Goal: Communication & Community: Share content

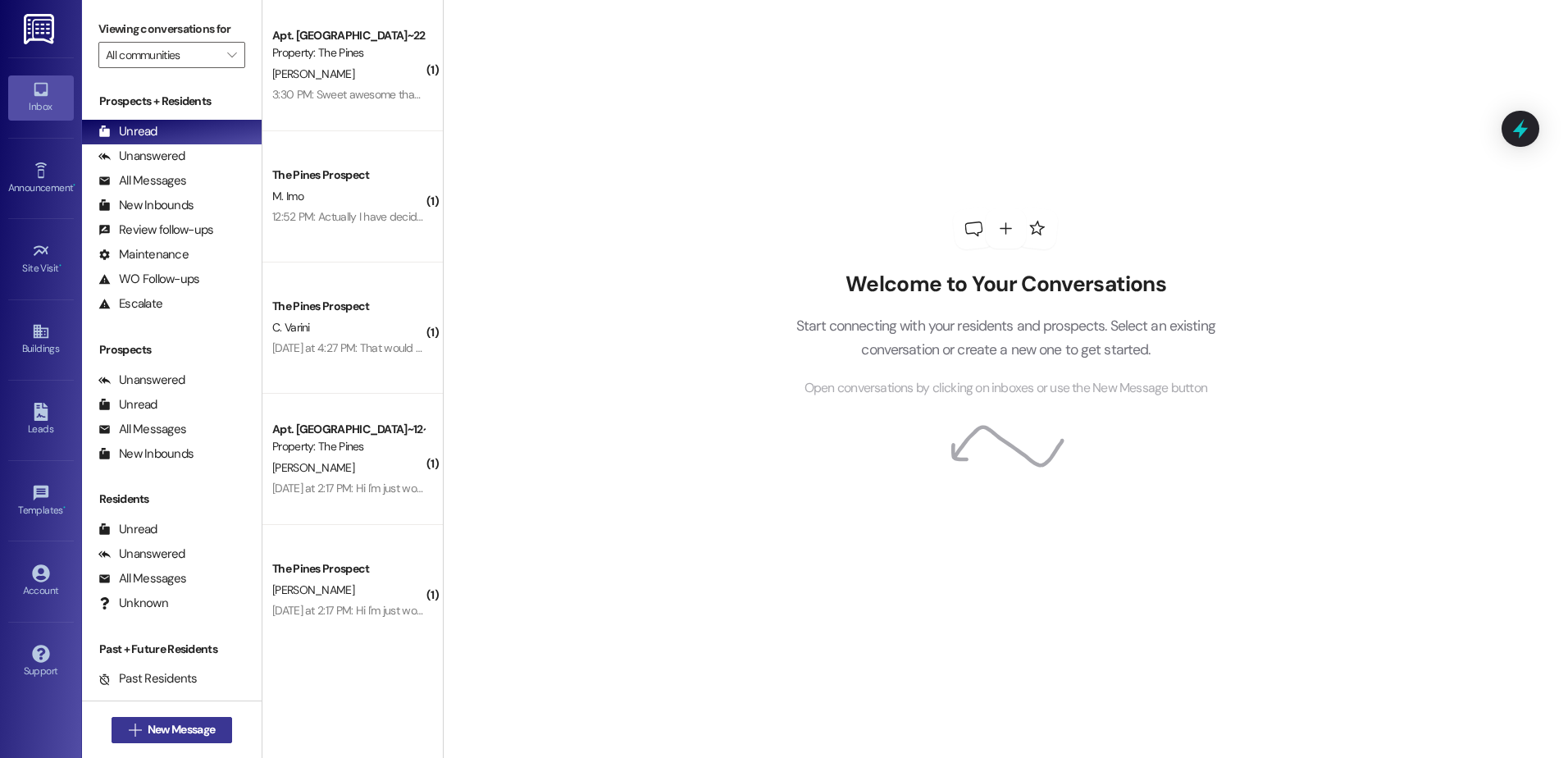
click at [181, 733] on span "New Message" at bounding box center [181, 729] width 67 height 17
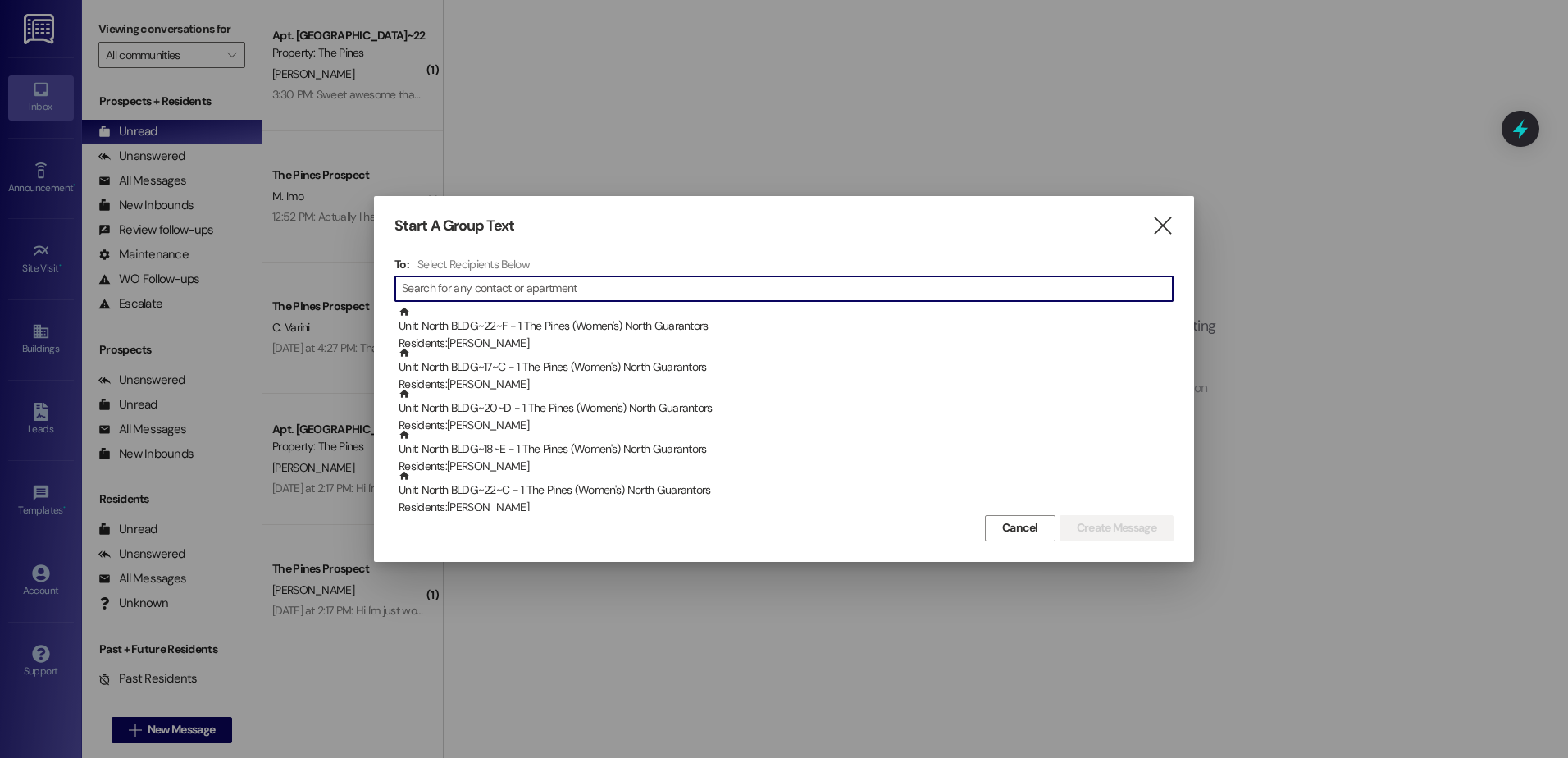
click at [522, 292] on input at bounding box center [788, 288] width 771 height 23
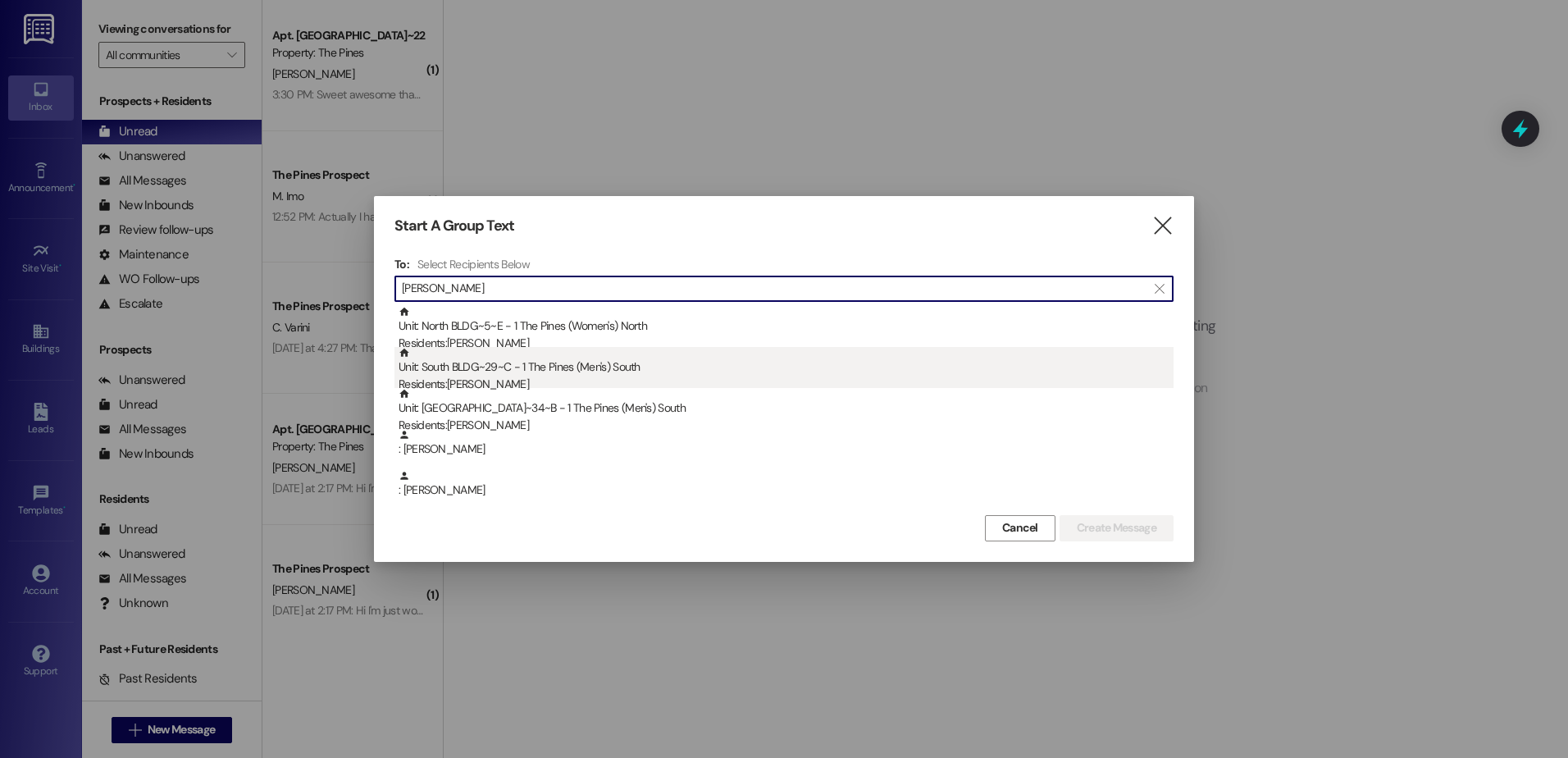
type input "[PERSON_NAME]"
click at [570, 375] on div "Unit: [GEOGRAPHIC_DATA]~29~C - 1 The Pines (Men's) [DEMOGRAPHIC_DATA] Residents…" at bounding box center [786, 371] width 775 height 47
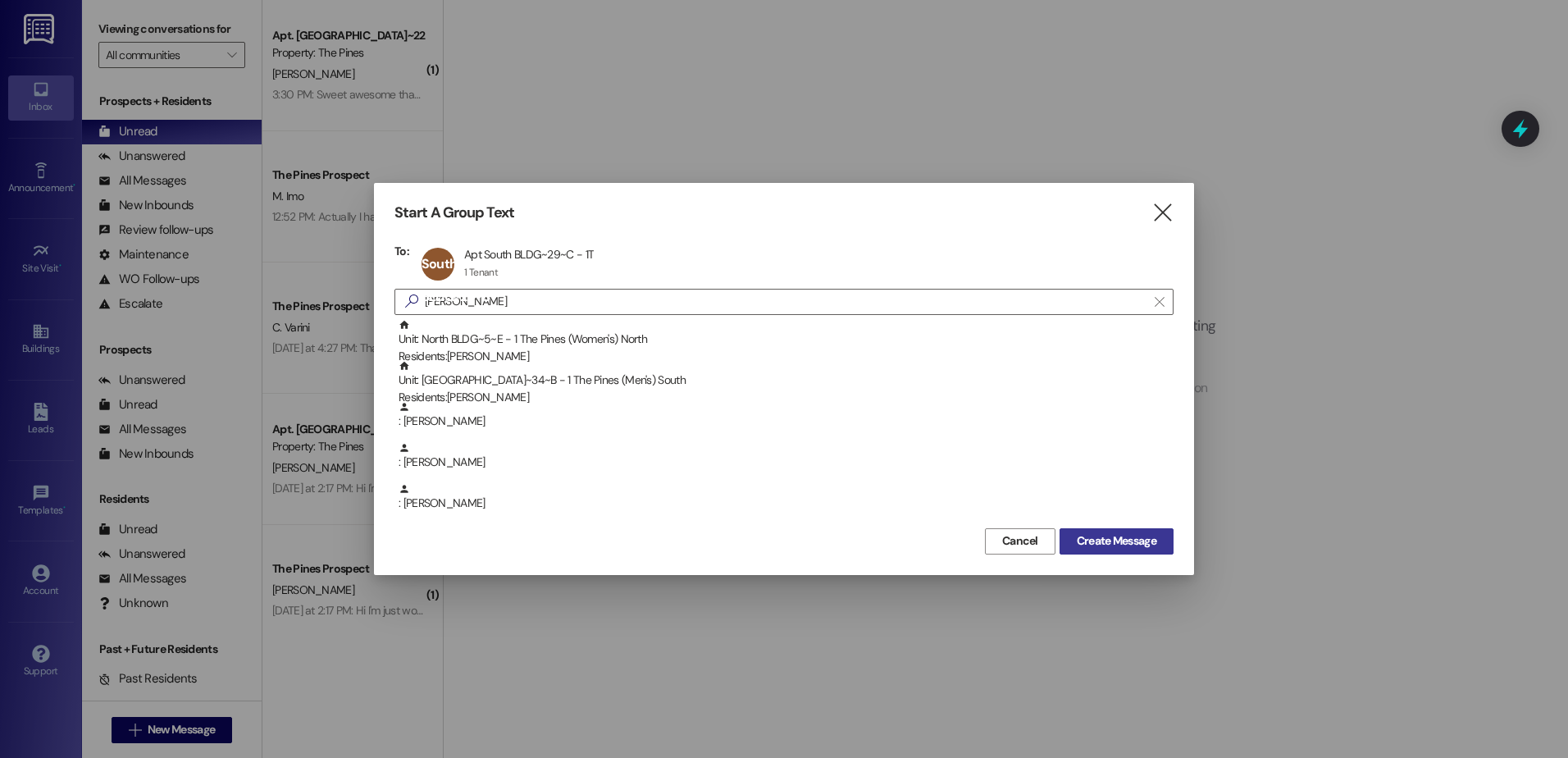
click at [1134, 544] on span "Create Message" at bounding box center [1116, 540] width 79 height 17
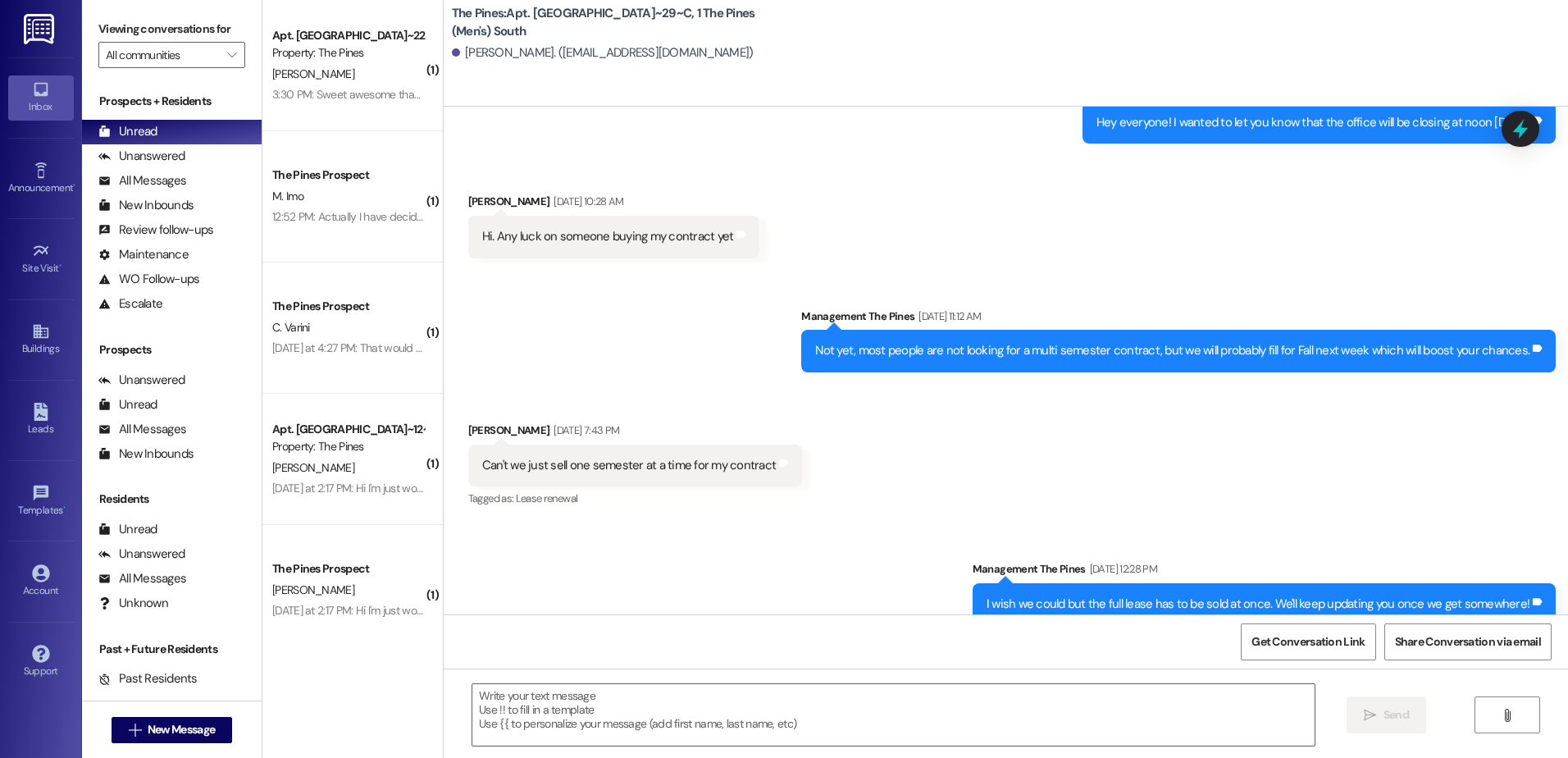
scroll to position [42725, 0]
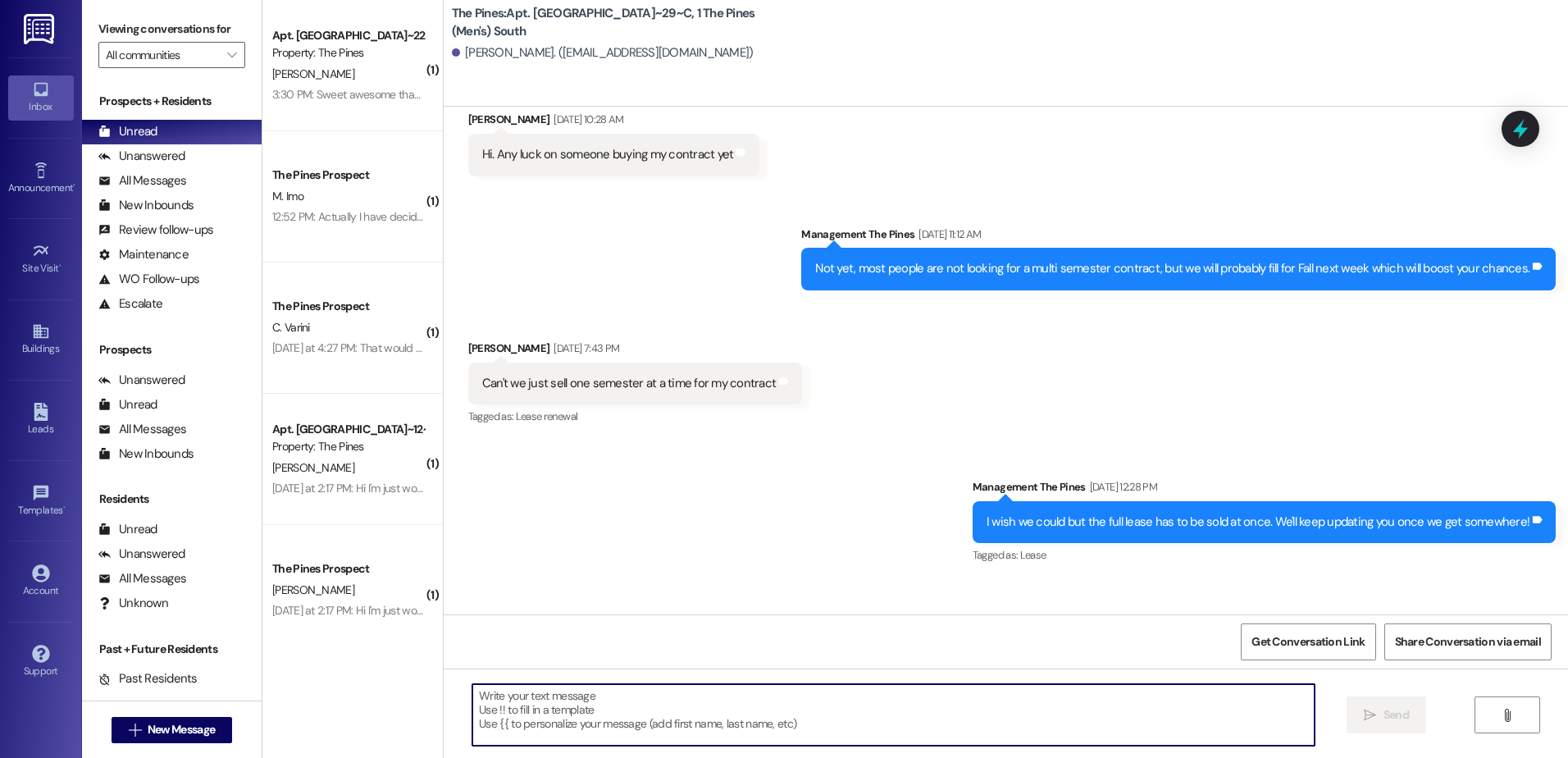
click at [663, 726] on textarea at bounding box center [893, 714] width 842 height 62
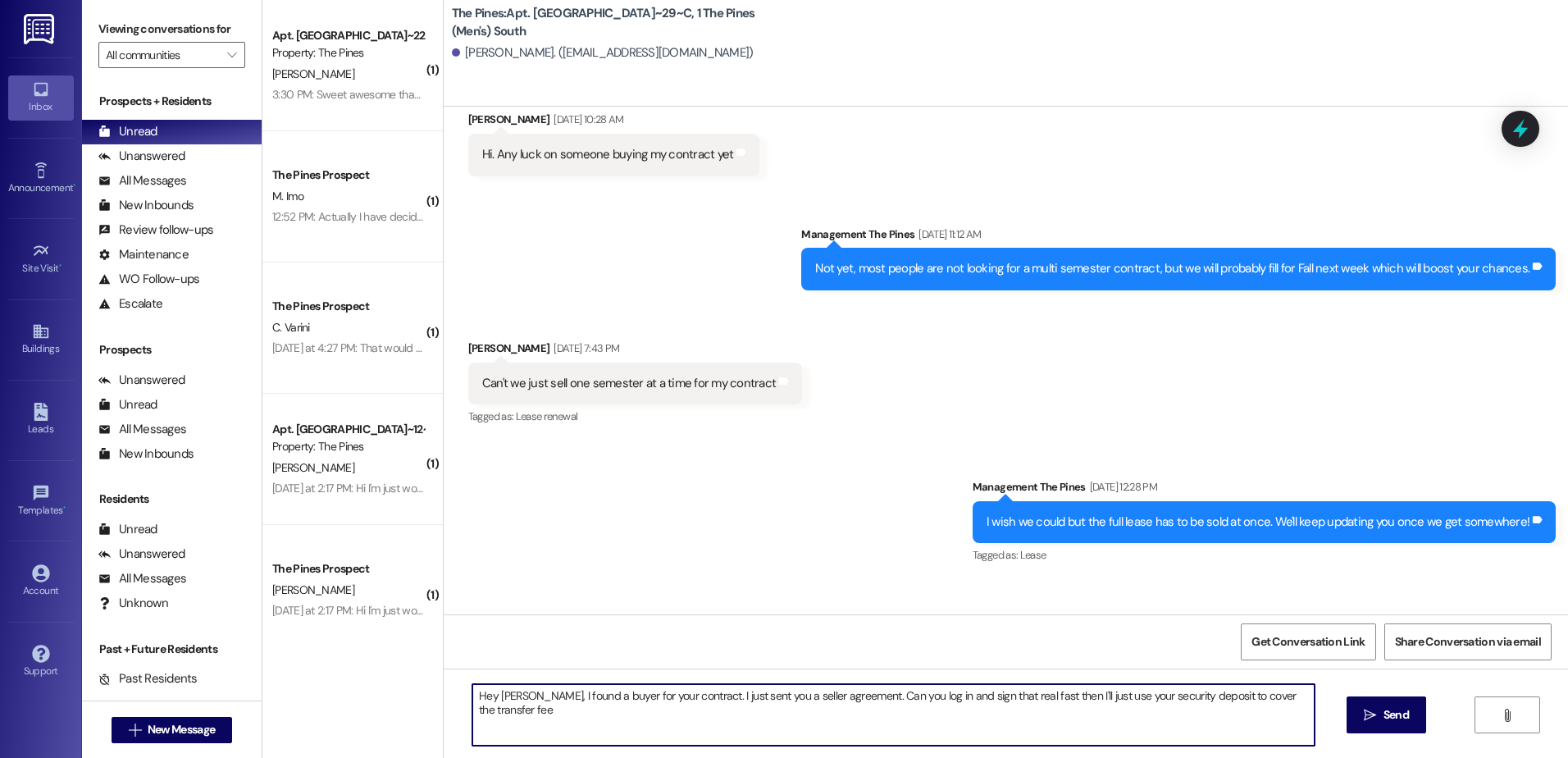
type textarea "Hey [PERSON_NAME], I found a buyer for your contract. I just sent you a seller …"
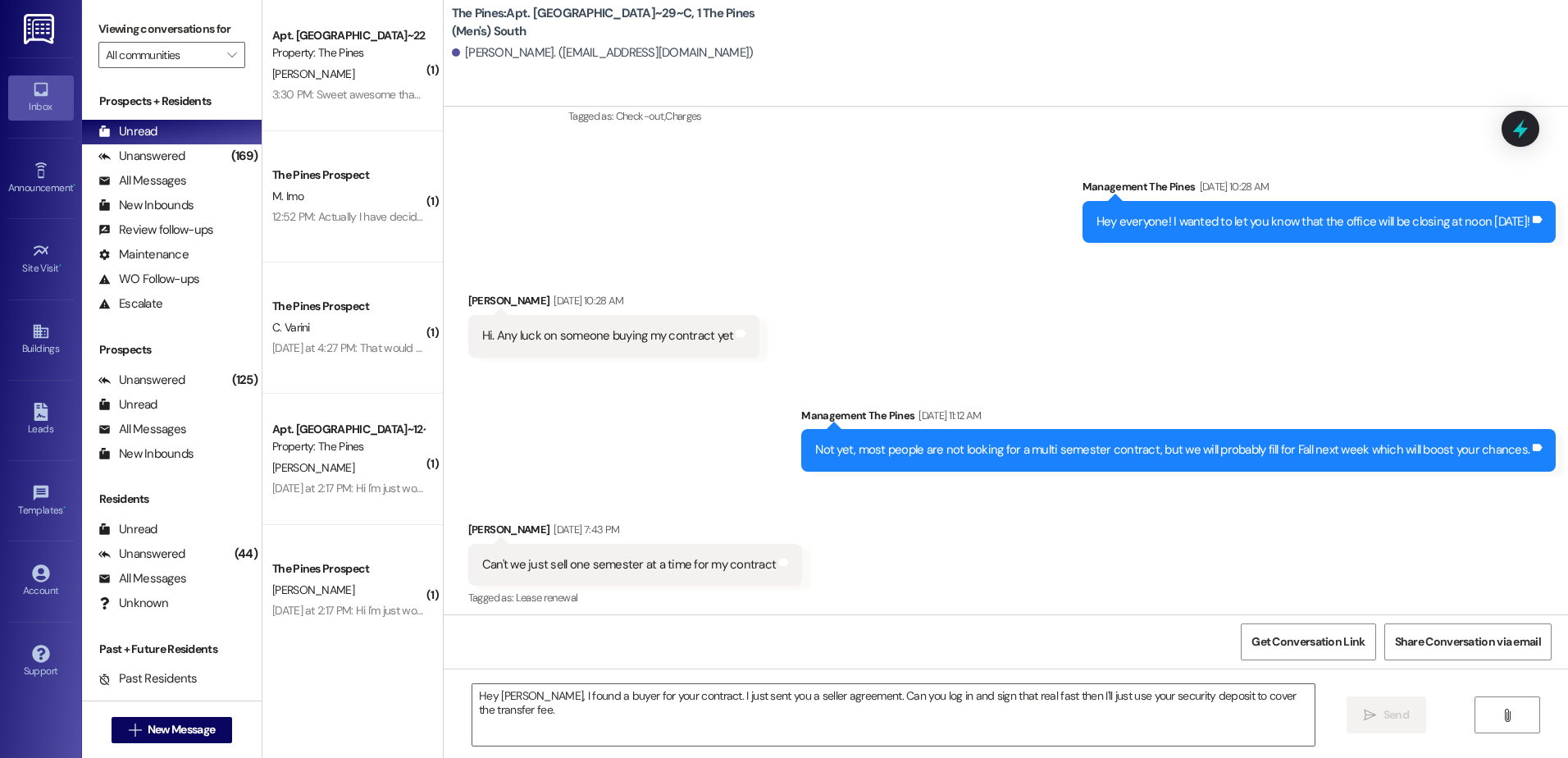
scroll to position [42839, 0]
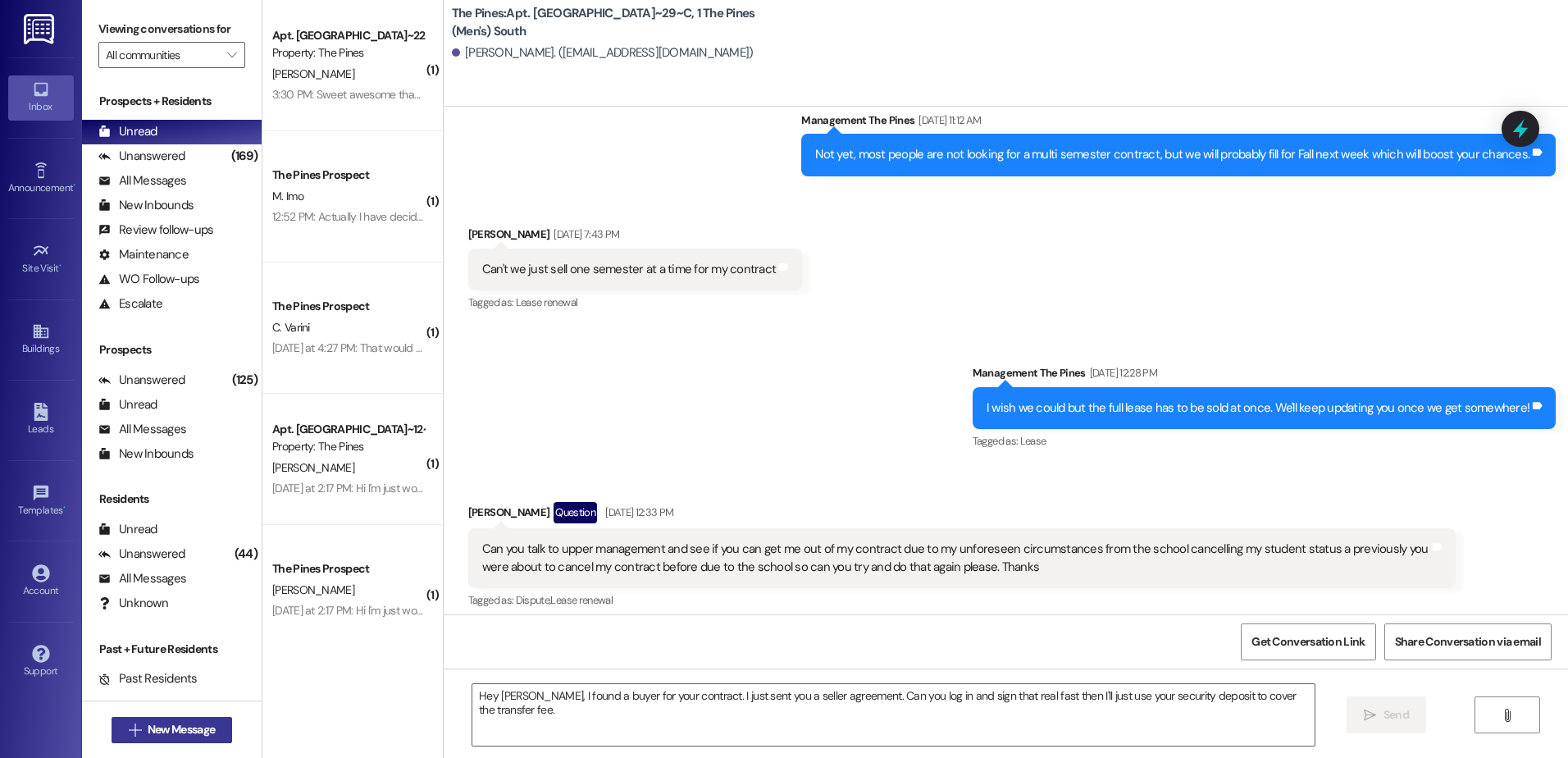
click at [145, 729] on span "New Message" at bounding box center [181, 729] width 74 height 17
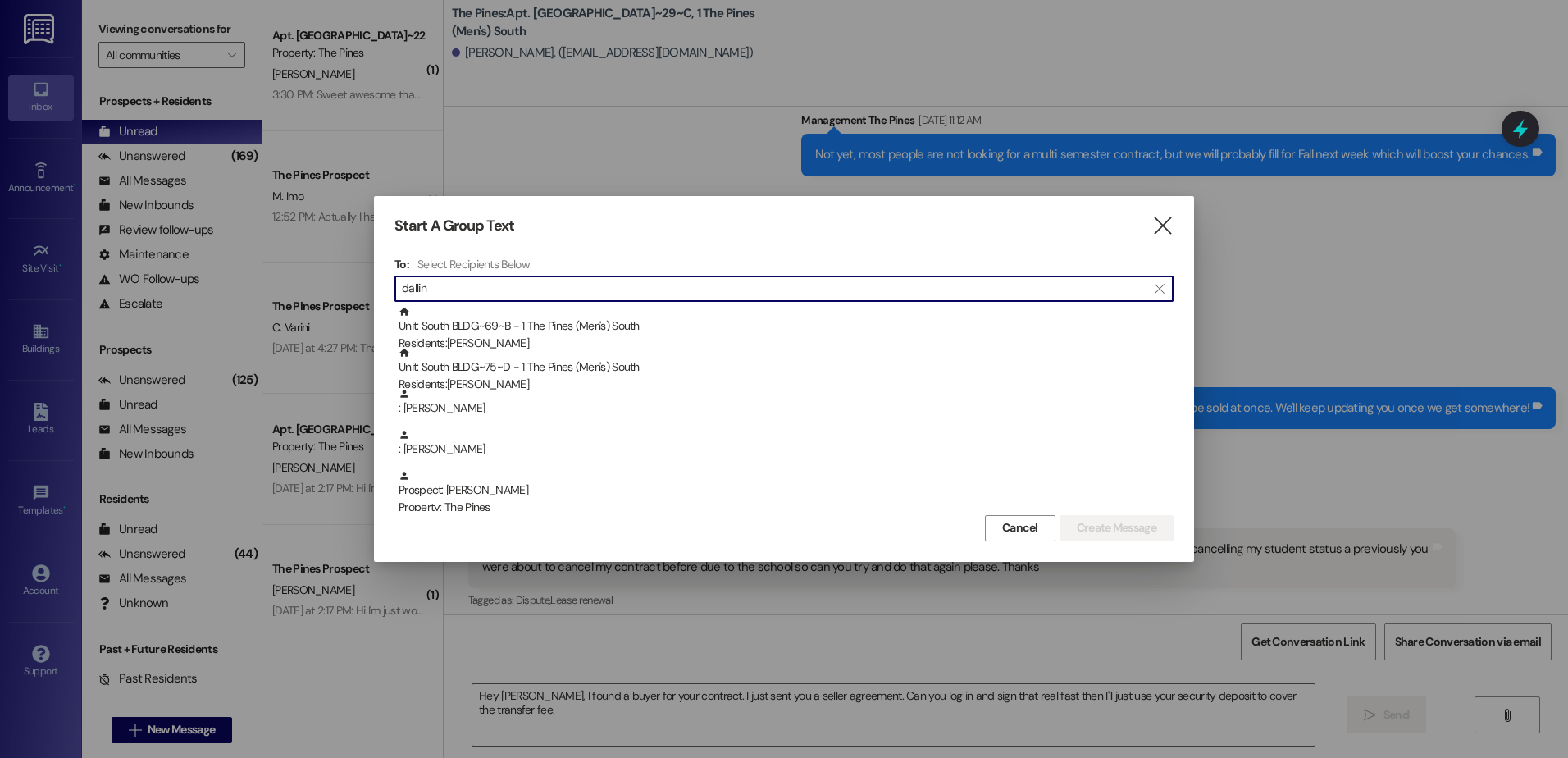
drag, startPoint x: 485, startPoint y: 293, endPoint x: 412, endPoint y: 293, distance: 73.0
click at [412, 293] on input "dallin" at bounding box center [774, 288] width 744 height 23
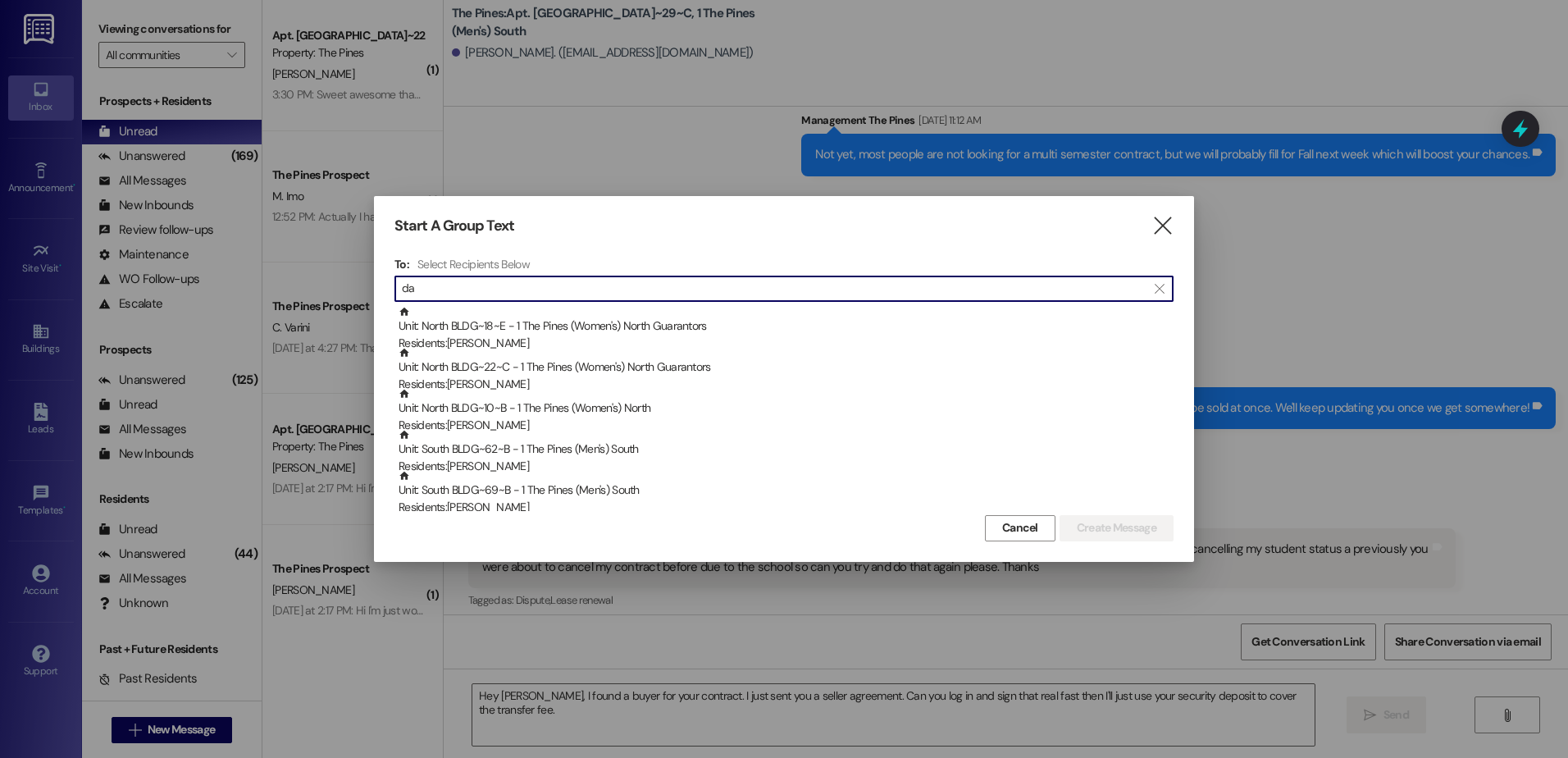
type input "d"
click at [497, 284] on input at bounding box center [788, 288] width 771 height 23
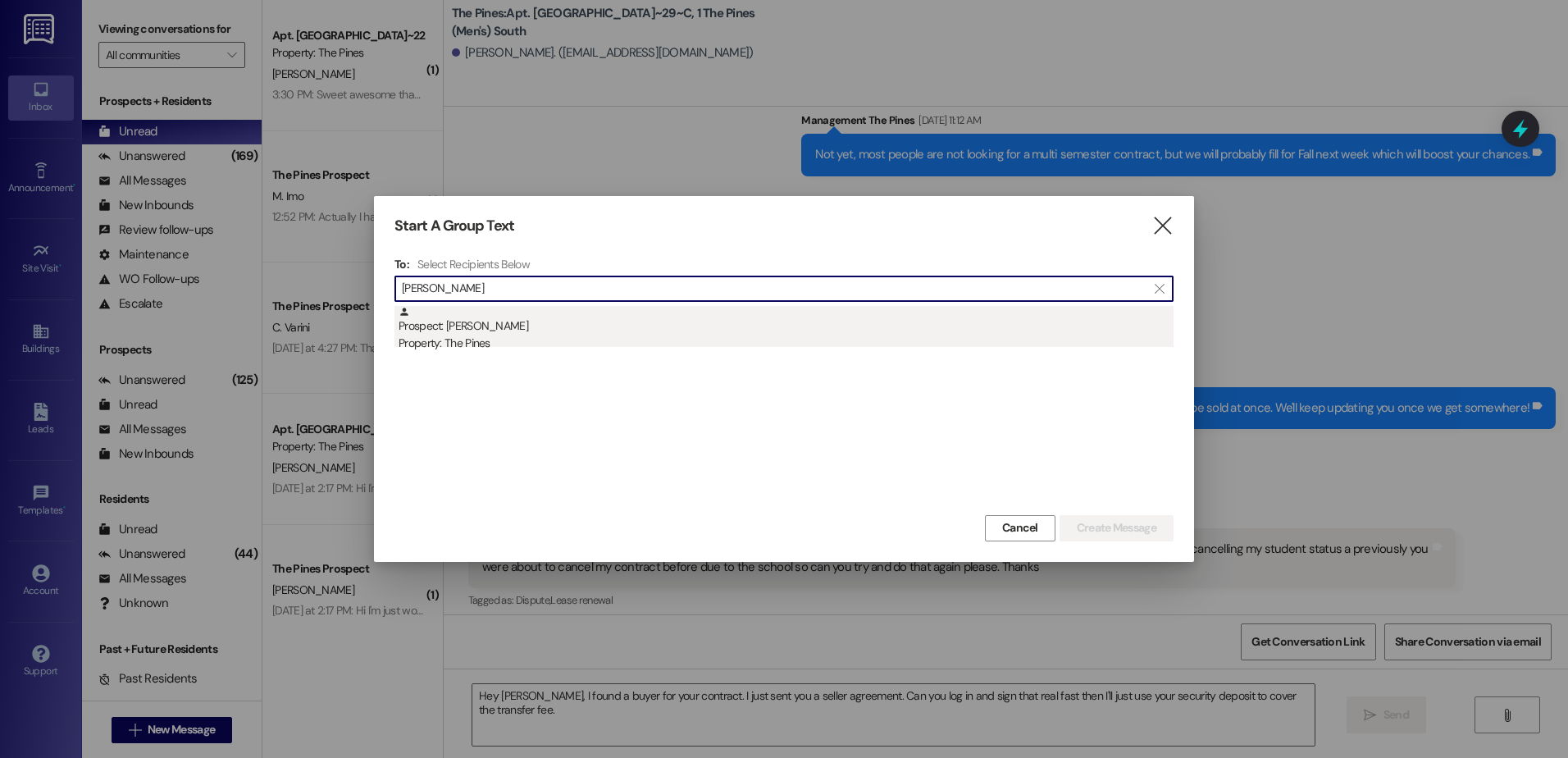
type input "[PERSON_NAME]"
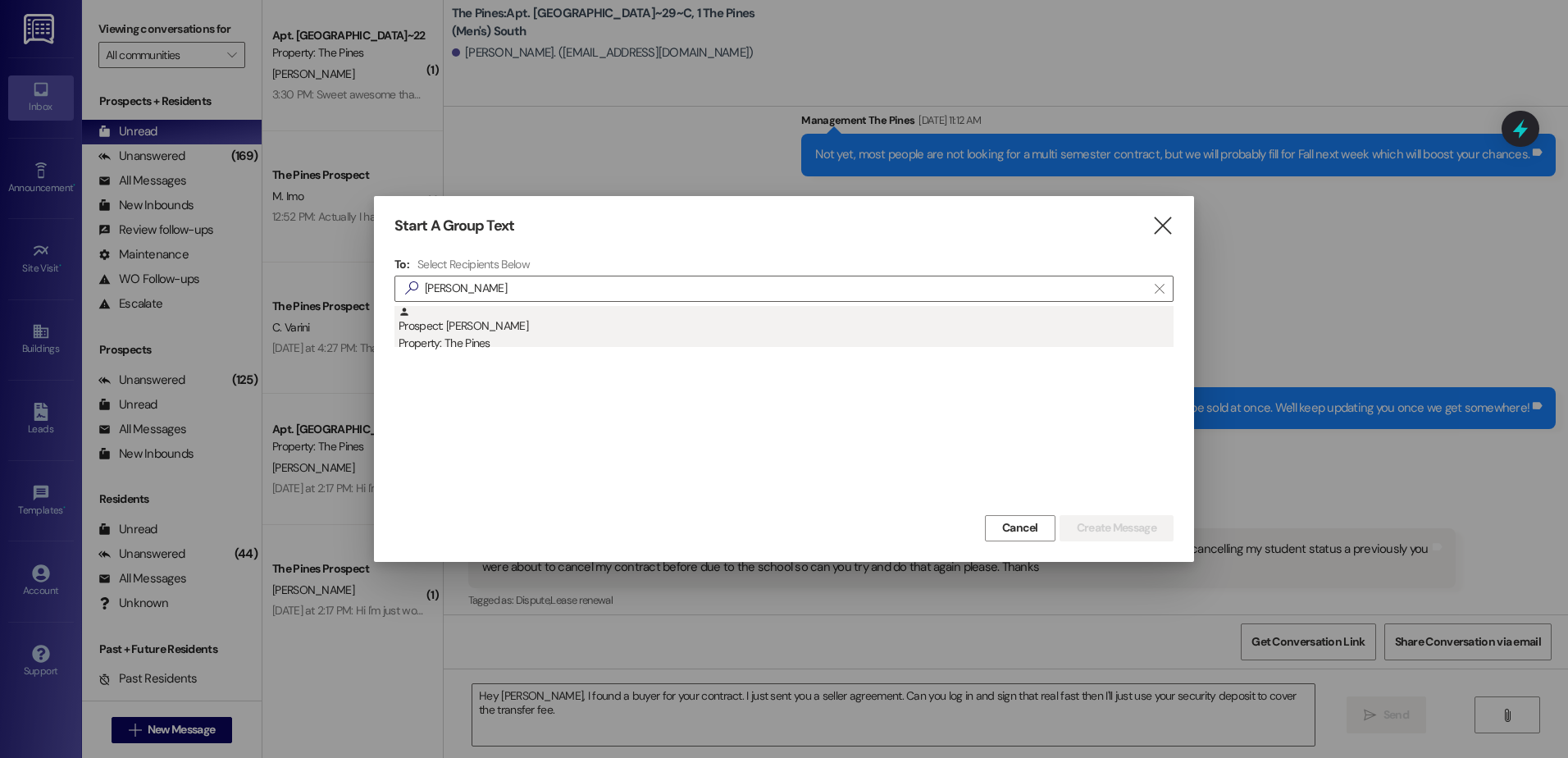
click at [473, 337] on div "Property: The Pines" at bounding box center [786, 343] width 775 height 17
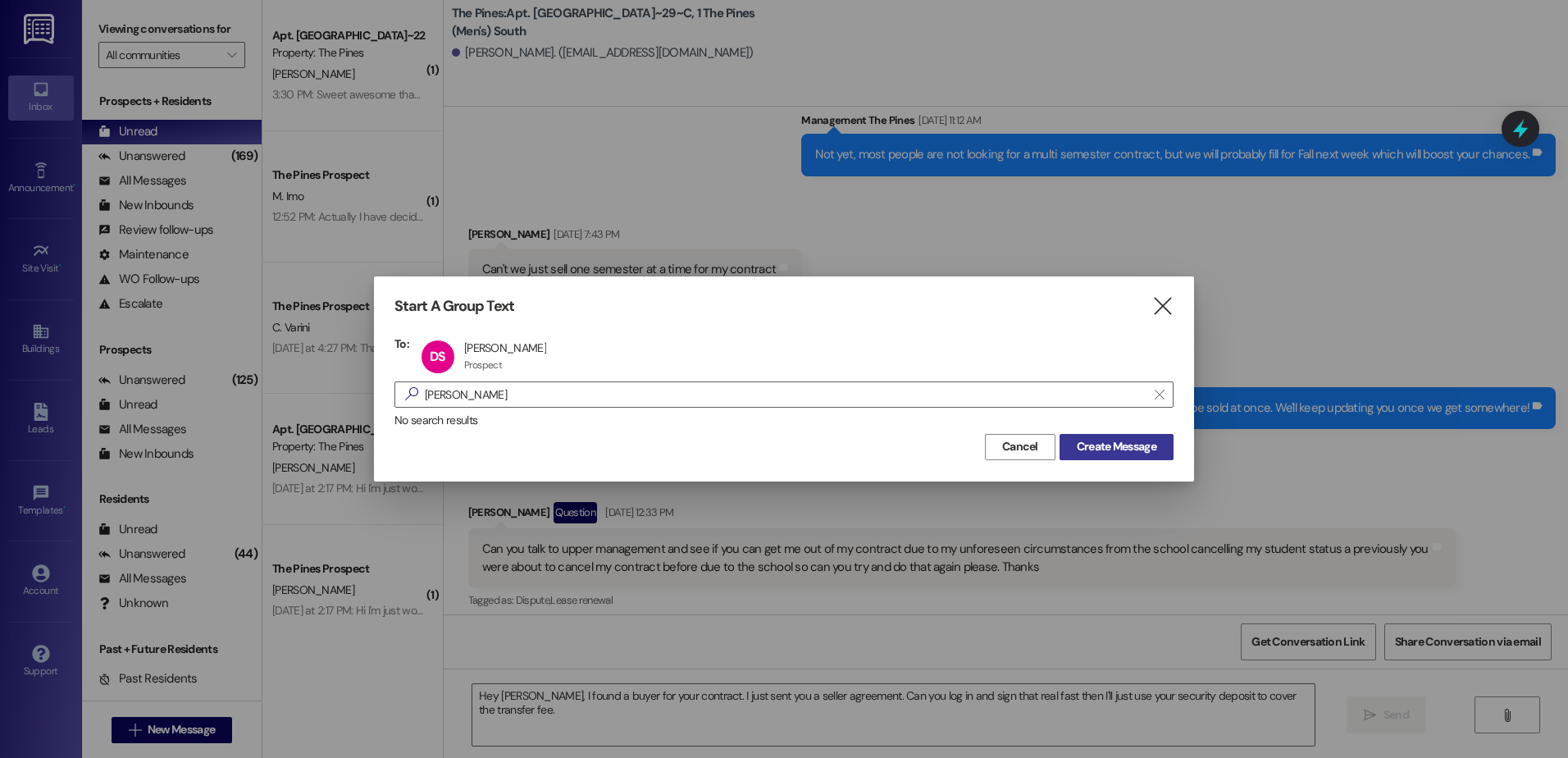
click at [1101, 449] on span "Create Message" at bounding box center [1116, 446] width 79 height 17
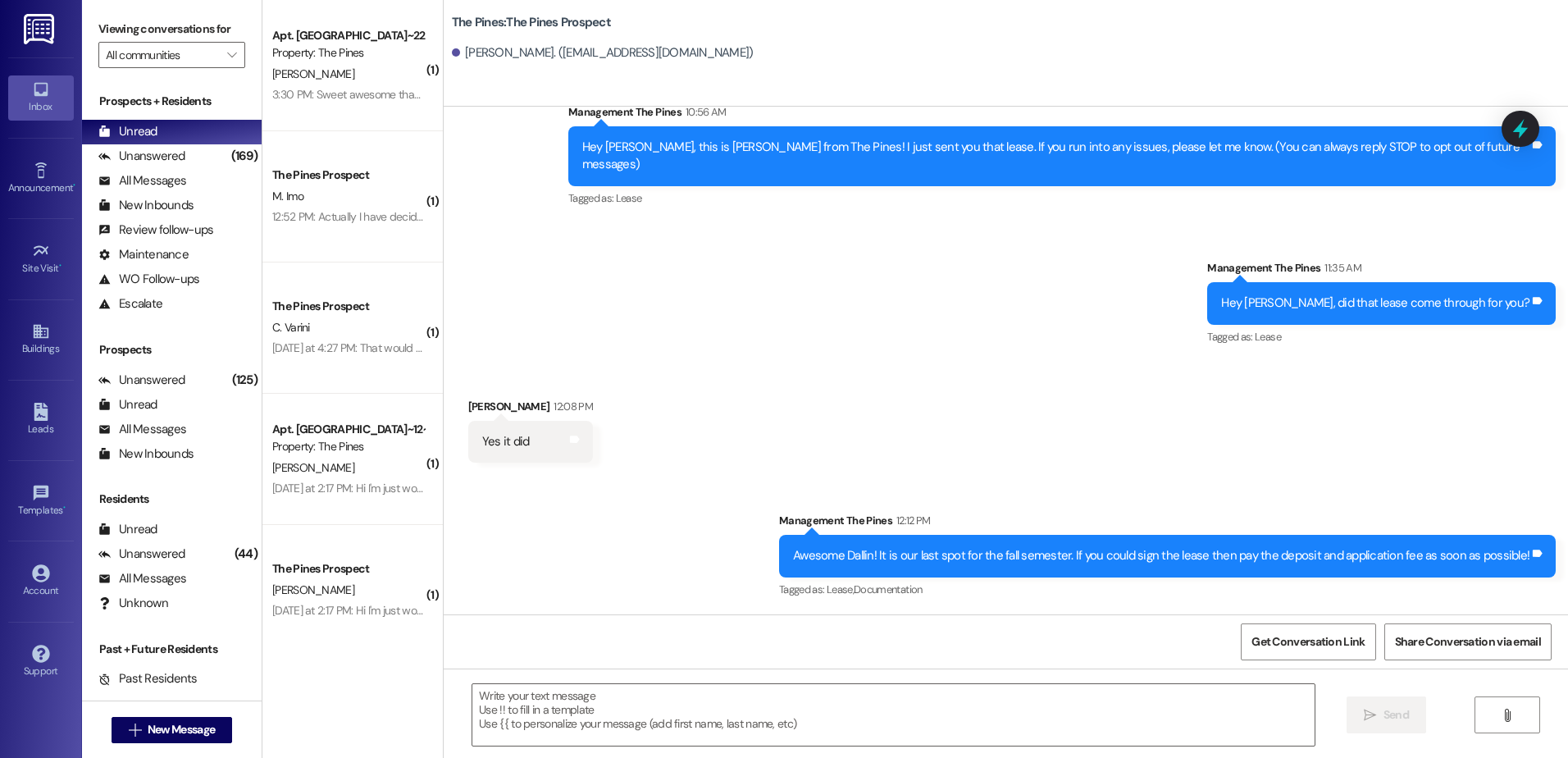
scroll to position [36, 0]
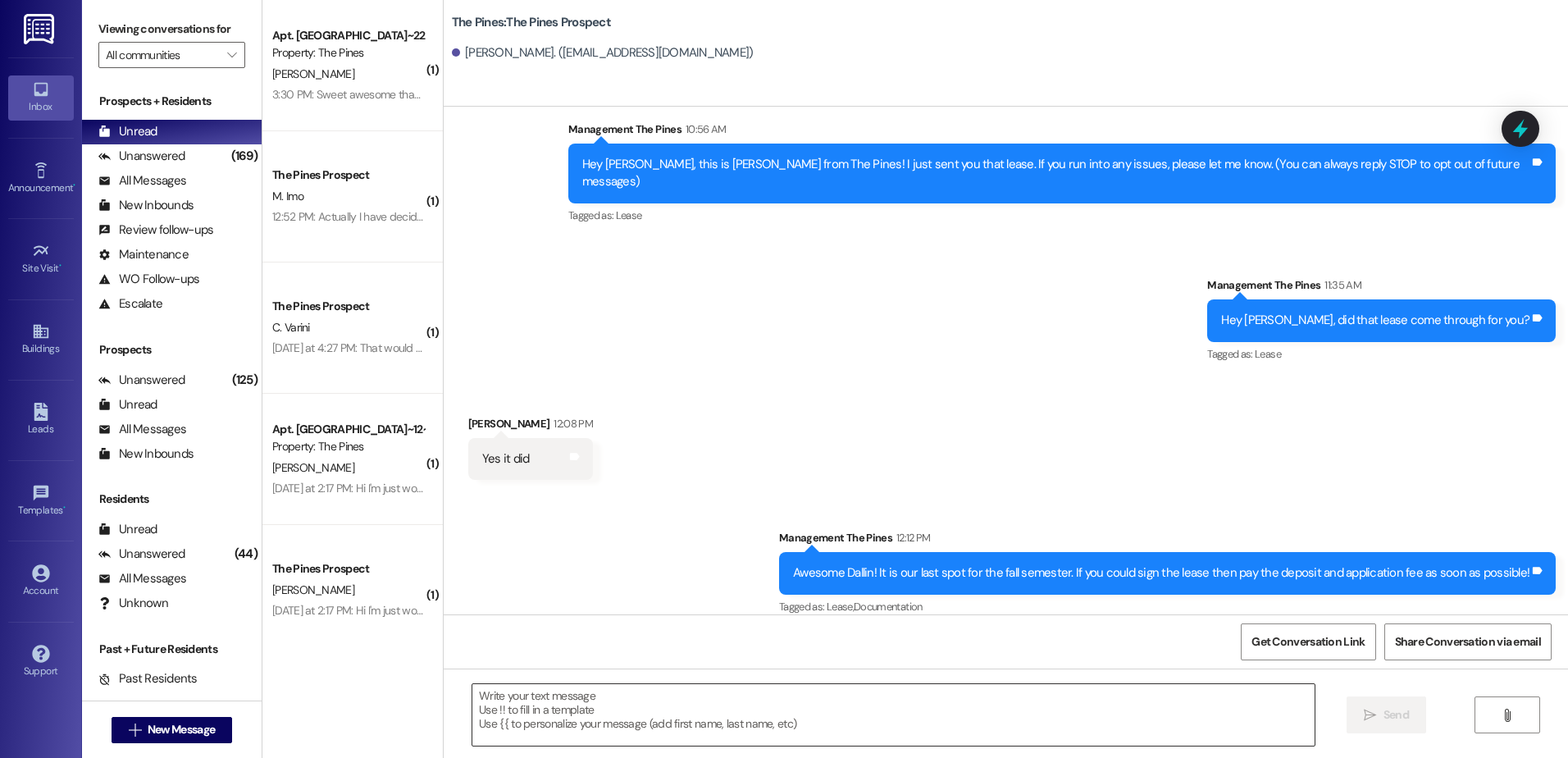
click at [731, 687] on textarea at bounding box center [893, 714] width 842 height 62
click at [733, 723] on textarea at bounding box center [893, 714] width 842 height 62
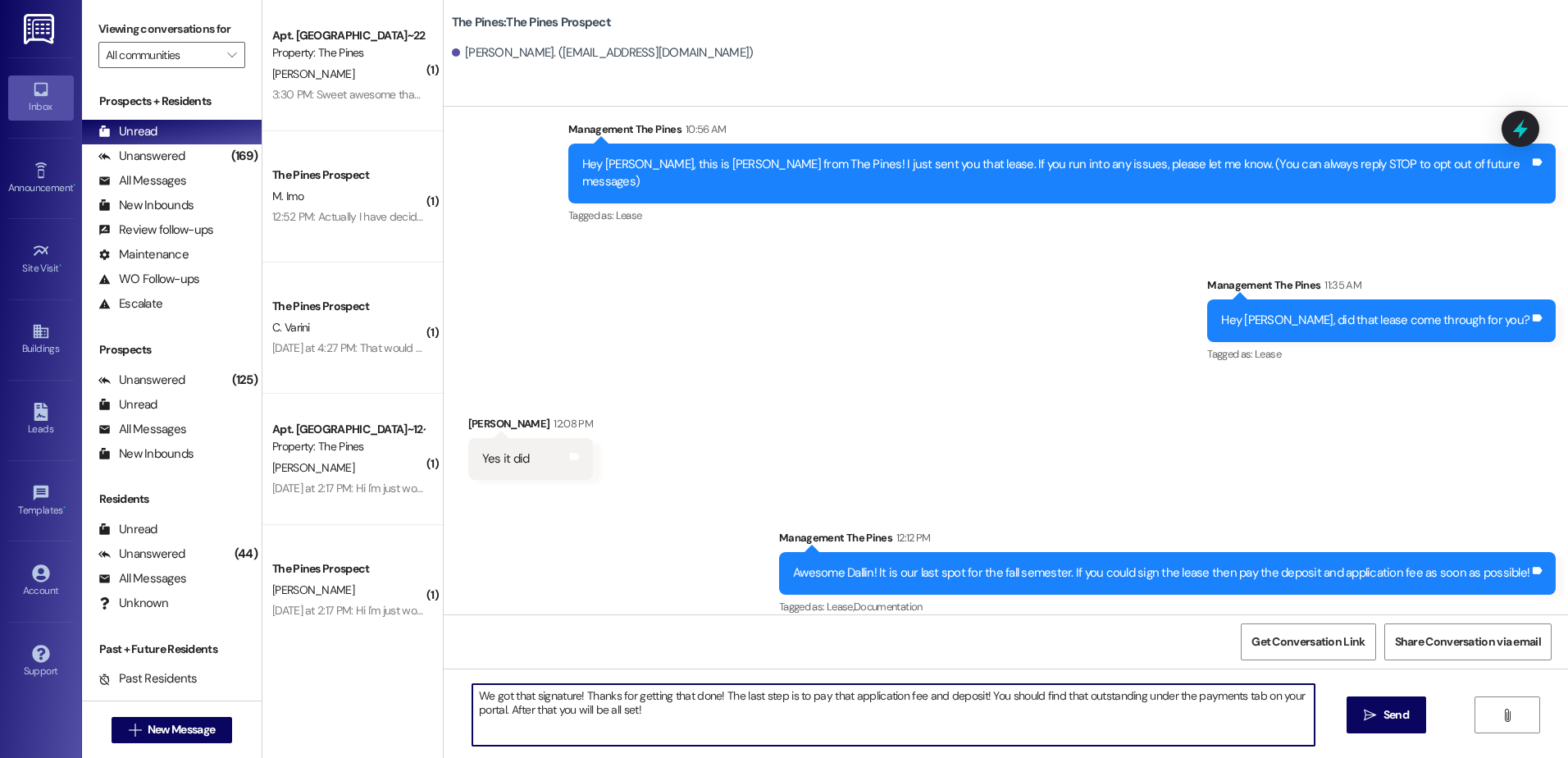
type textarea "We got that signature! Thanks for getting that done! The last step is to pay th…"
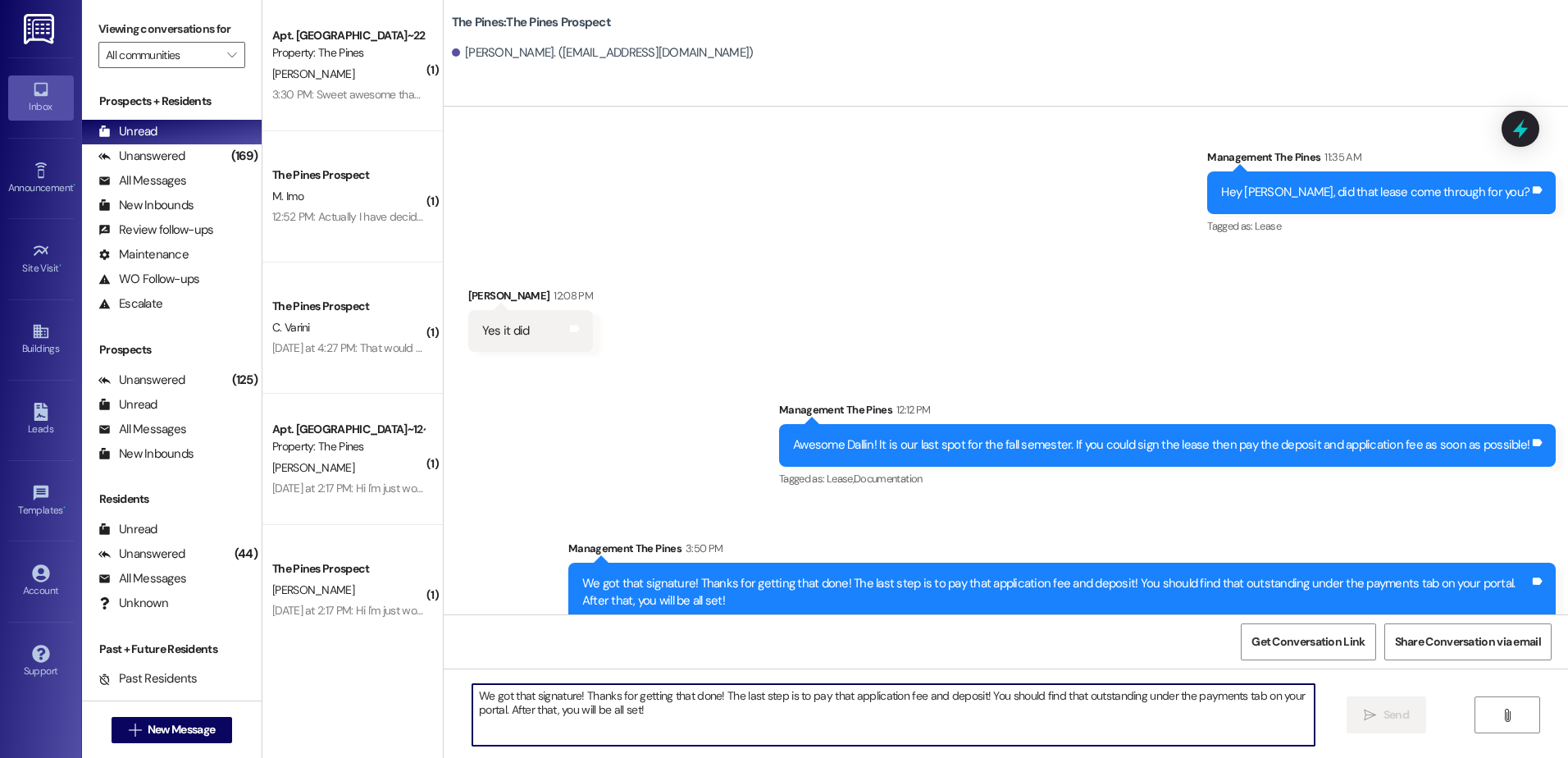
scroll to position [167, 0]
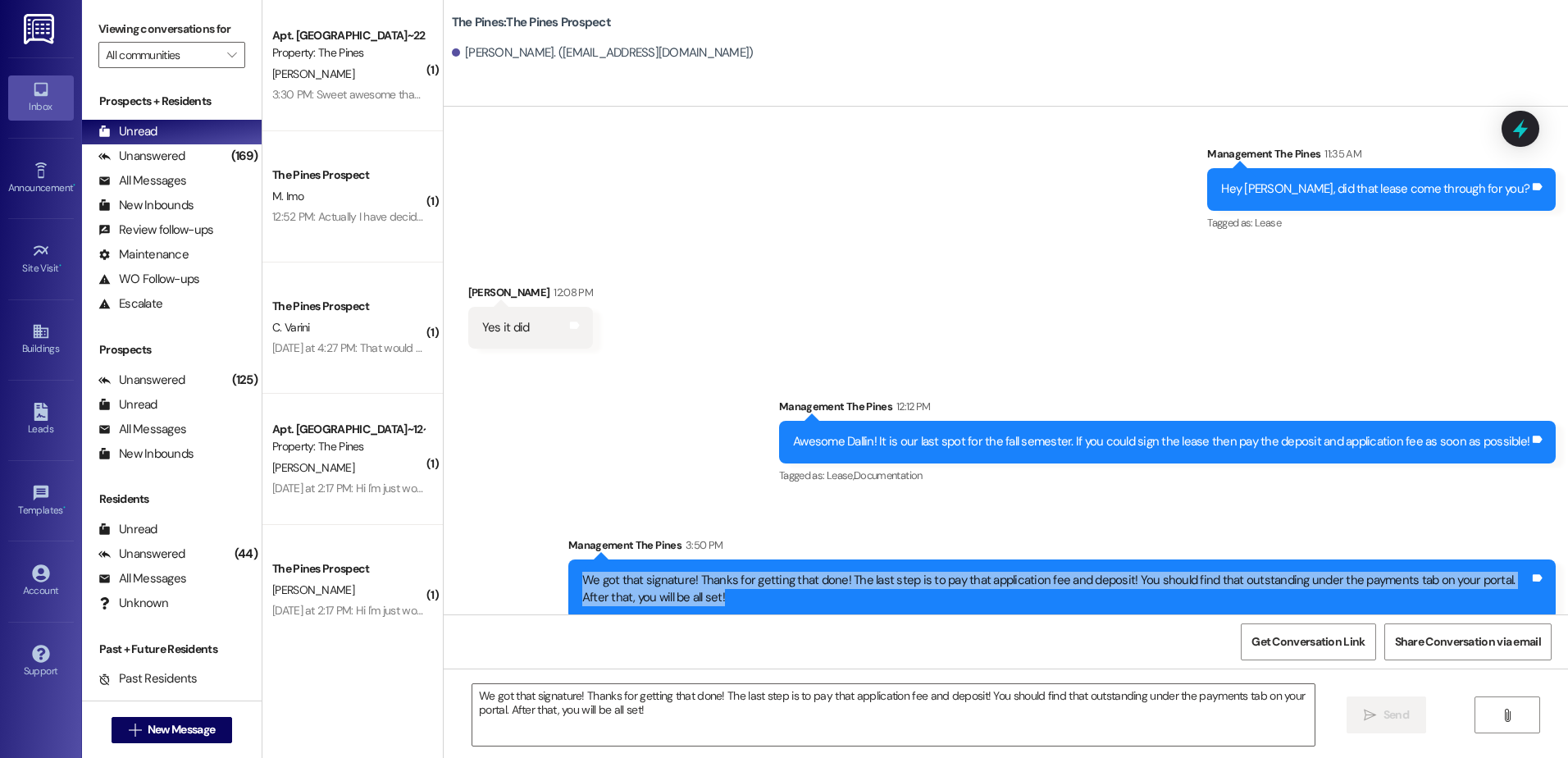
drag, startPoint x: 567, startPoint y: 559, endPoint x: 683, endPoint y: 594, distance: 121.2
click at [683, 594] on div "We got that signature! Thanks for getting that done! The last step is to pay th…" at bounding box center [1062, 589] width 987 height 60
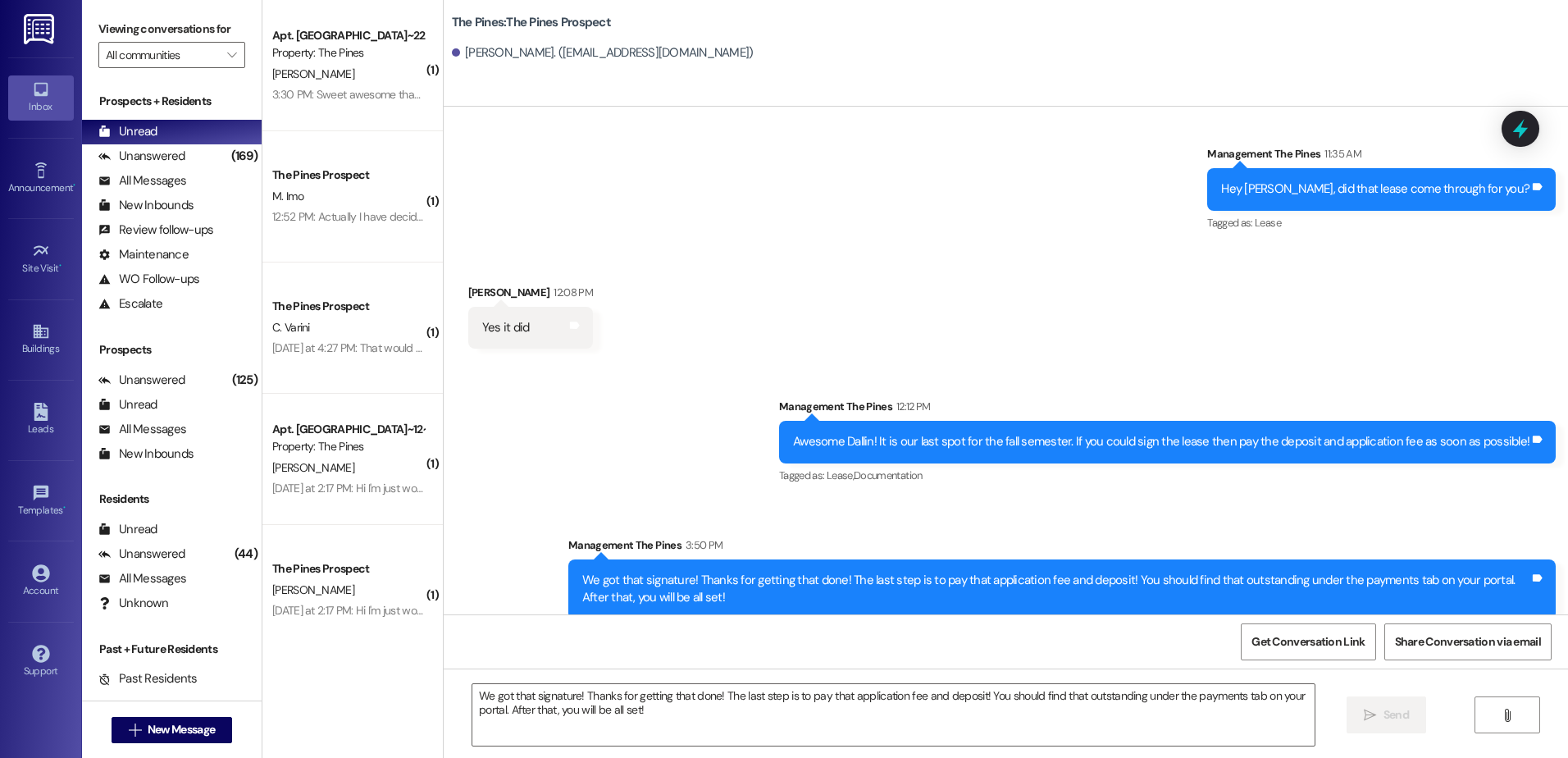
drag, startPoint x: 683, startPoint y: 594, endPoint x: 667, endPoint y: 433, distance: 161.8
click at [667, 433] on div "Sent via SMS Management The Pines 12:12 PM Awesome Dallin! It is our last spot …" at bounding box center [1006, 496] width 1125 height 271
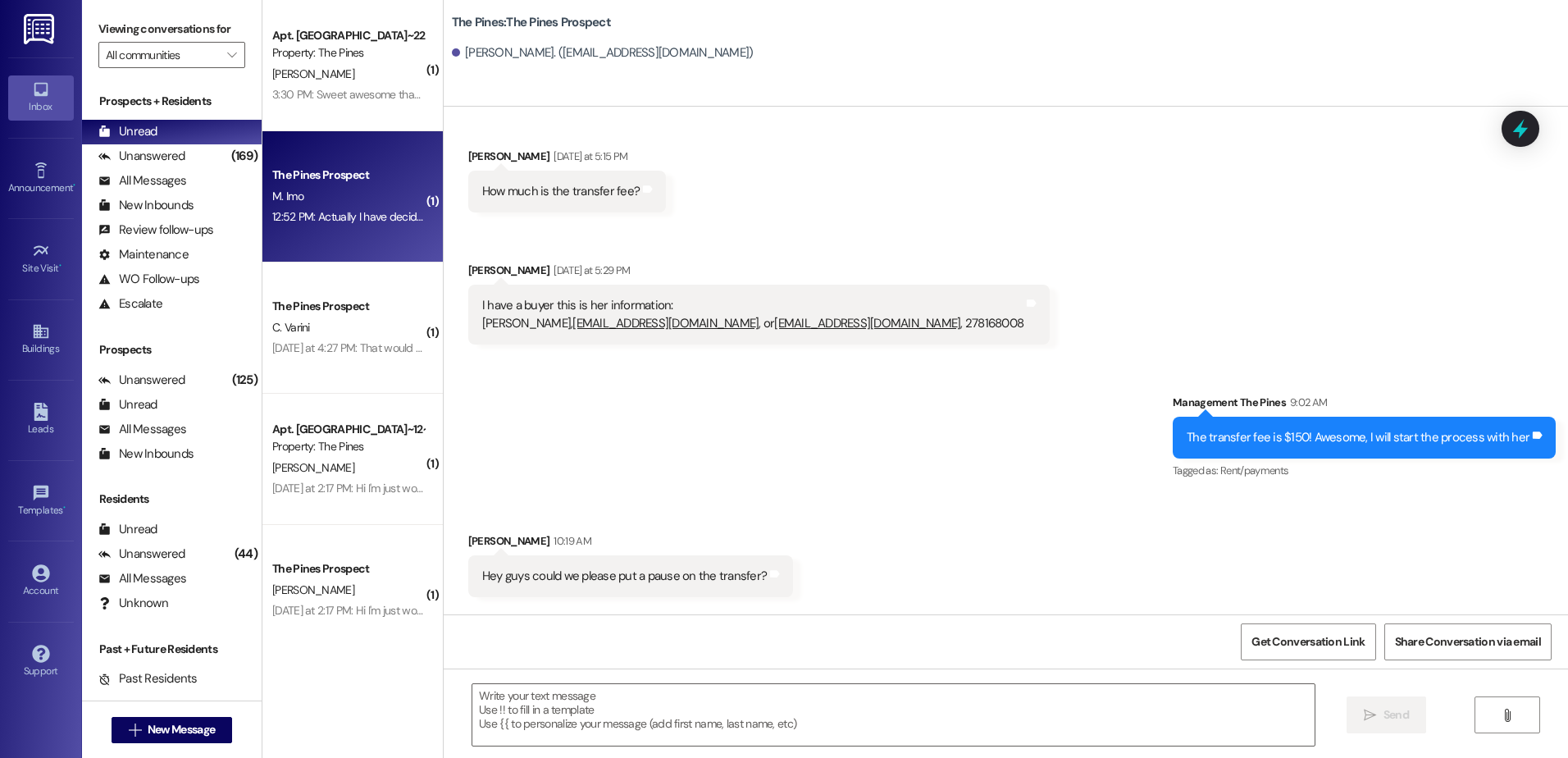
scroll to position [1299, 0]
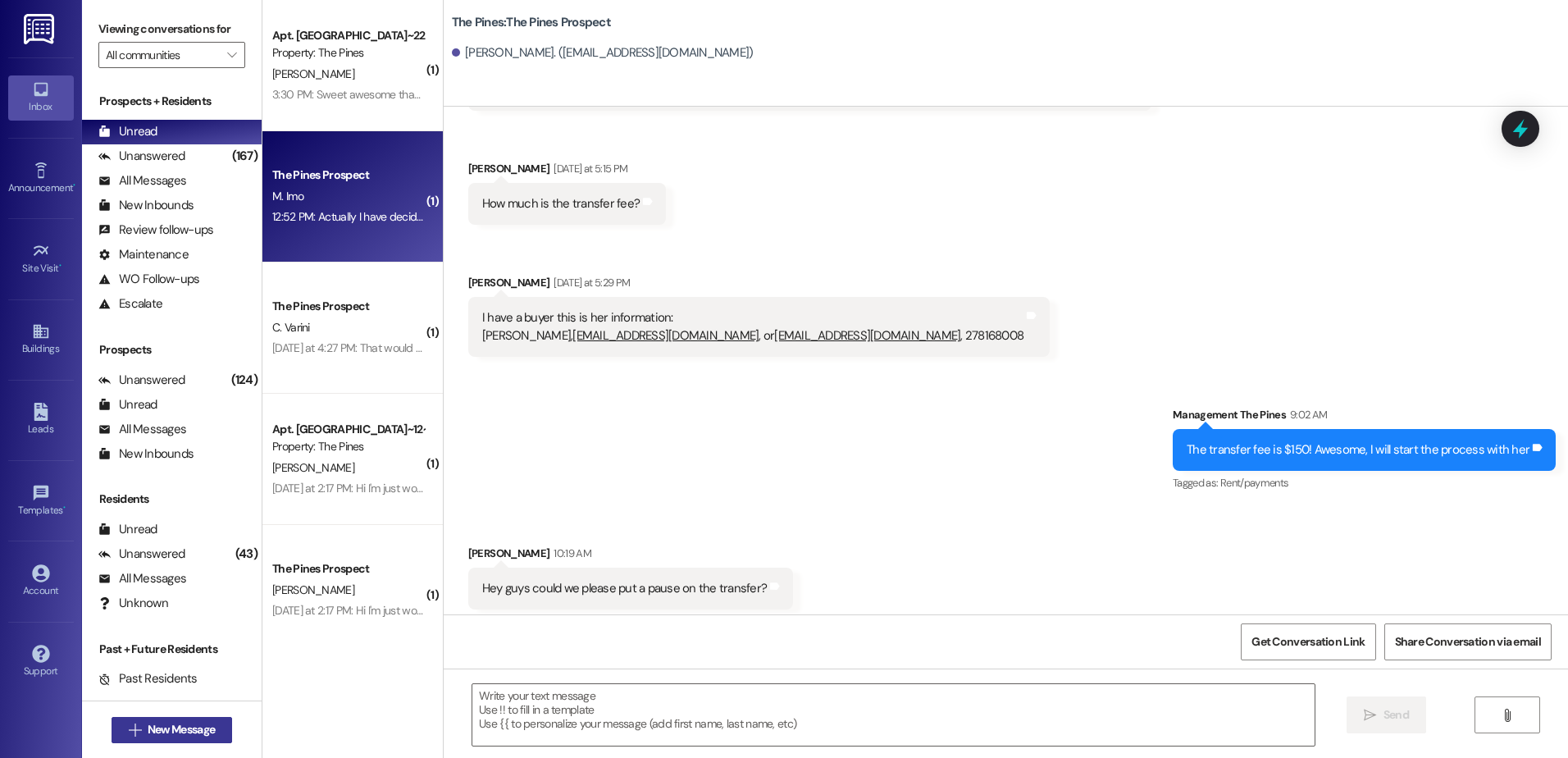
click at [192, 724] on span "New Message" at bounding box center [181, 729] width 67 height 17
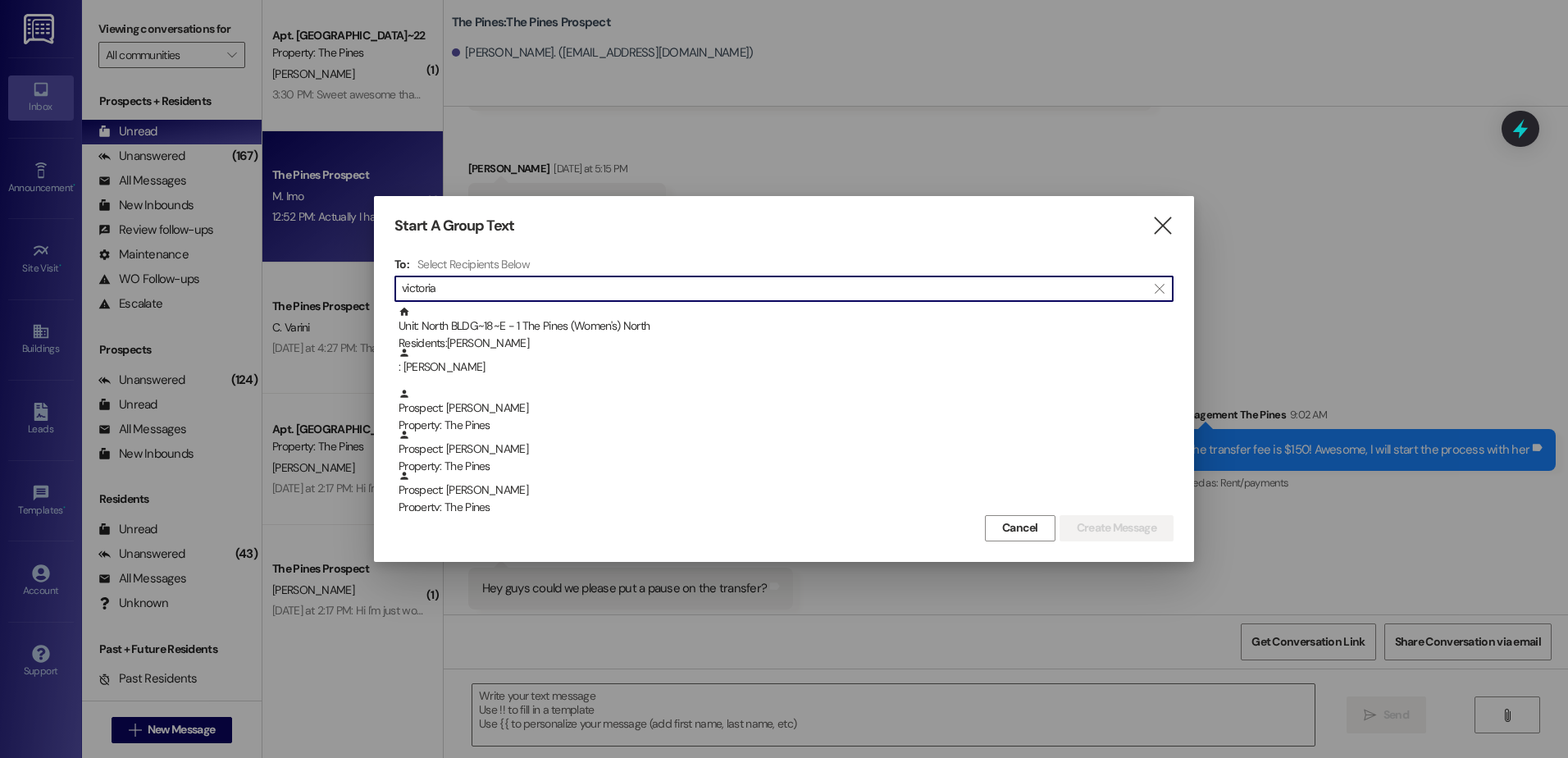
click at [605, 285] on input "victoria" at bounding box center [774, 288] width 744 height 23
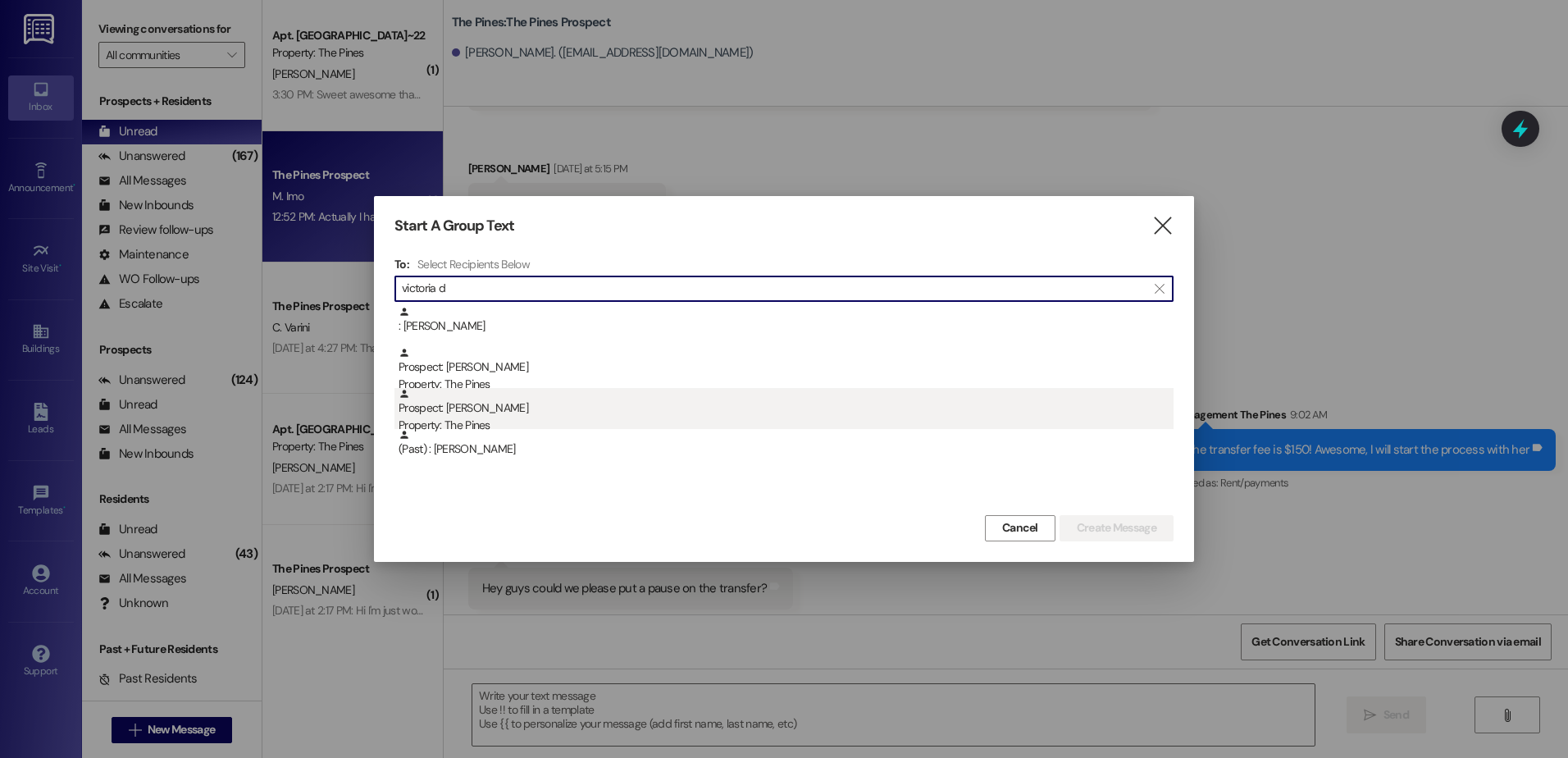
type input "victoria d"
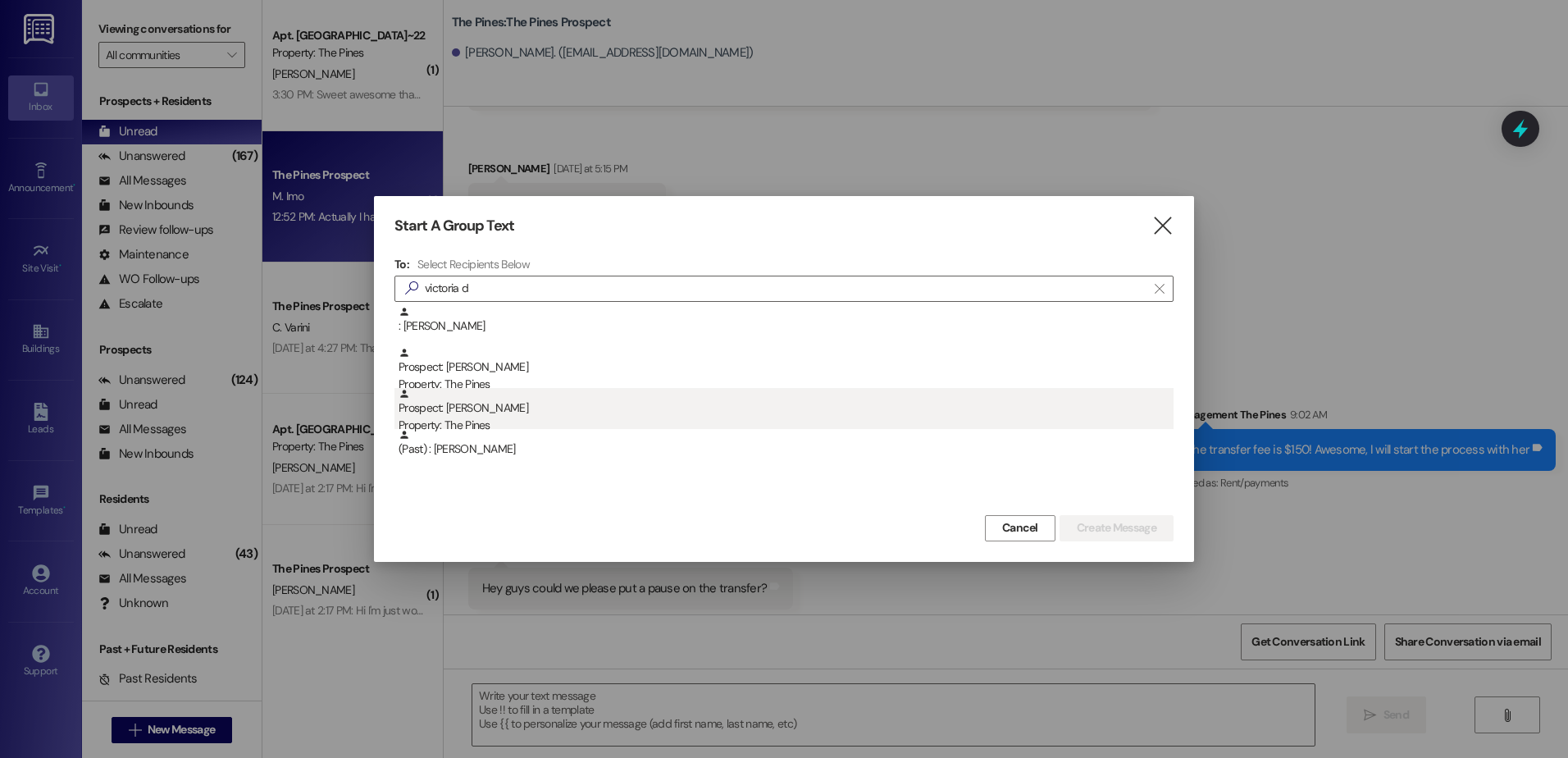
click at [520, 413] on div "Prospect: [PERSON_NAME] Property: The Pines" at bounding box center [786, 412] width 775 height 47
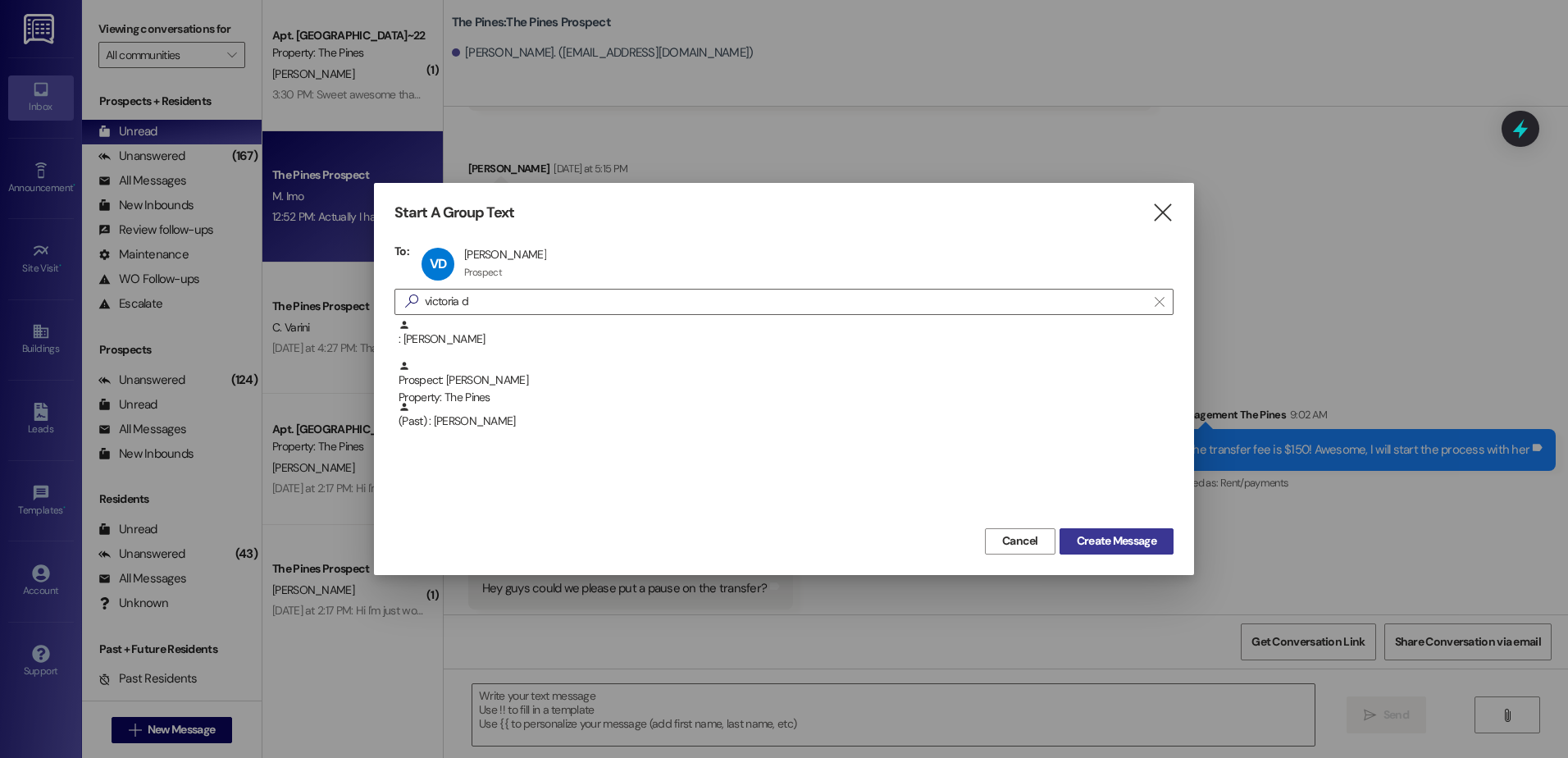
click at [1118, 533] on span "Create Message" at bounding box center [1116, 540] width 79 height 17
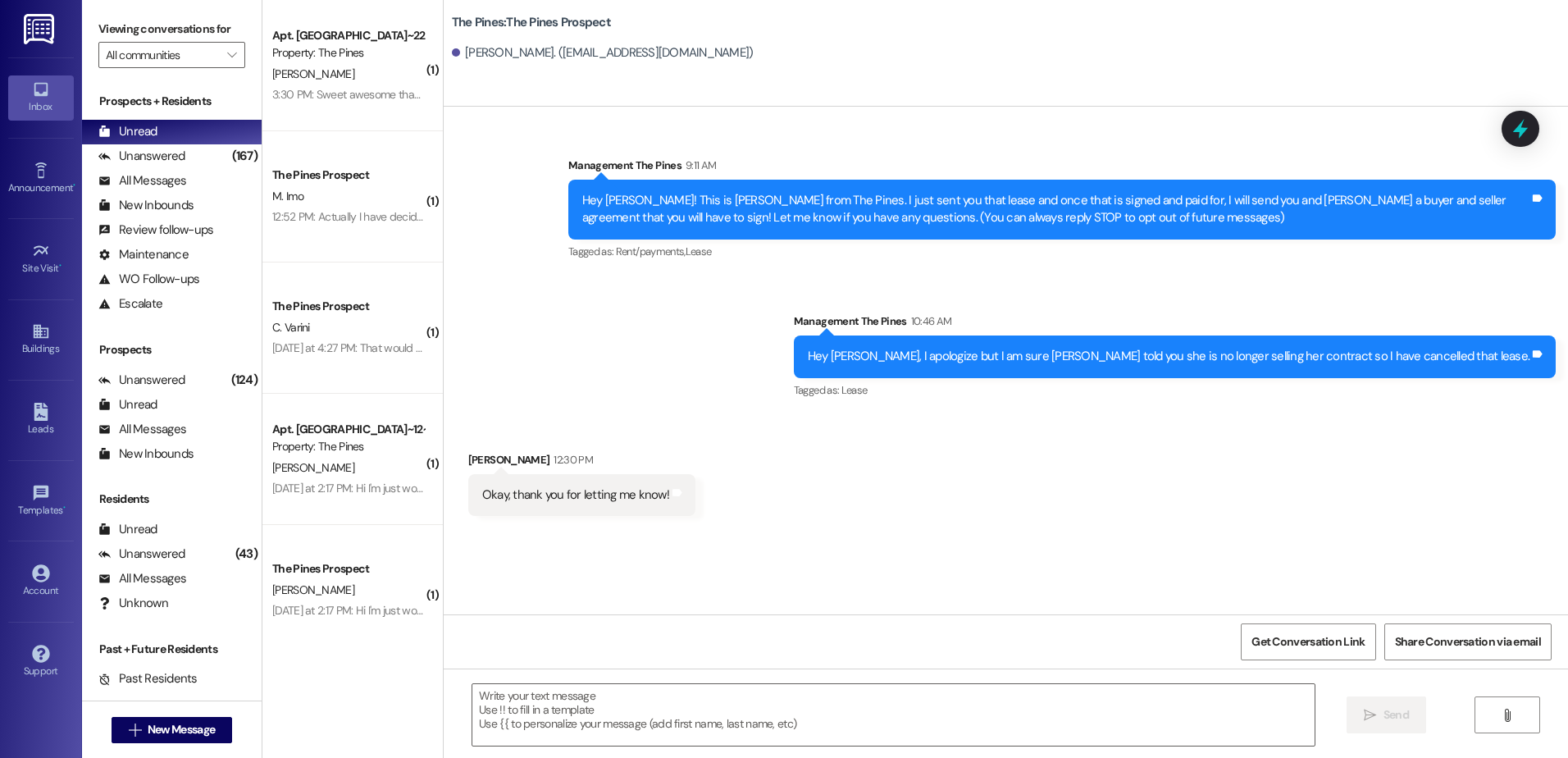
scroll to position [0, 0]
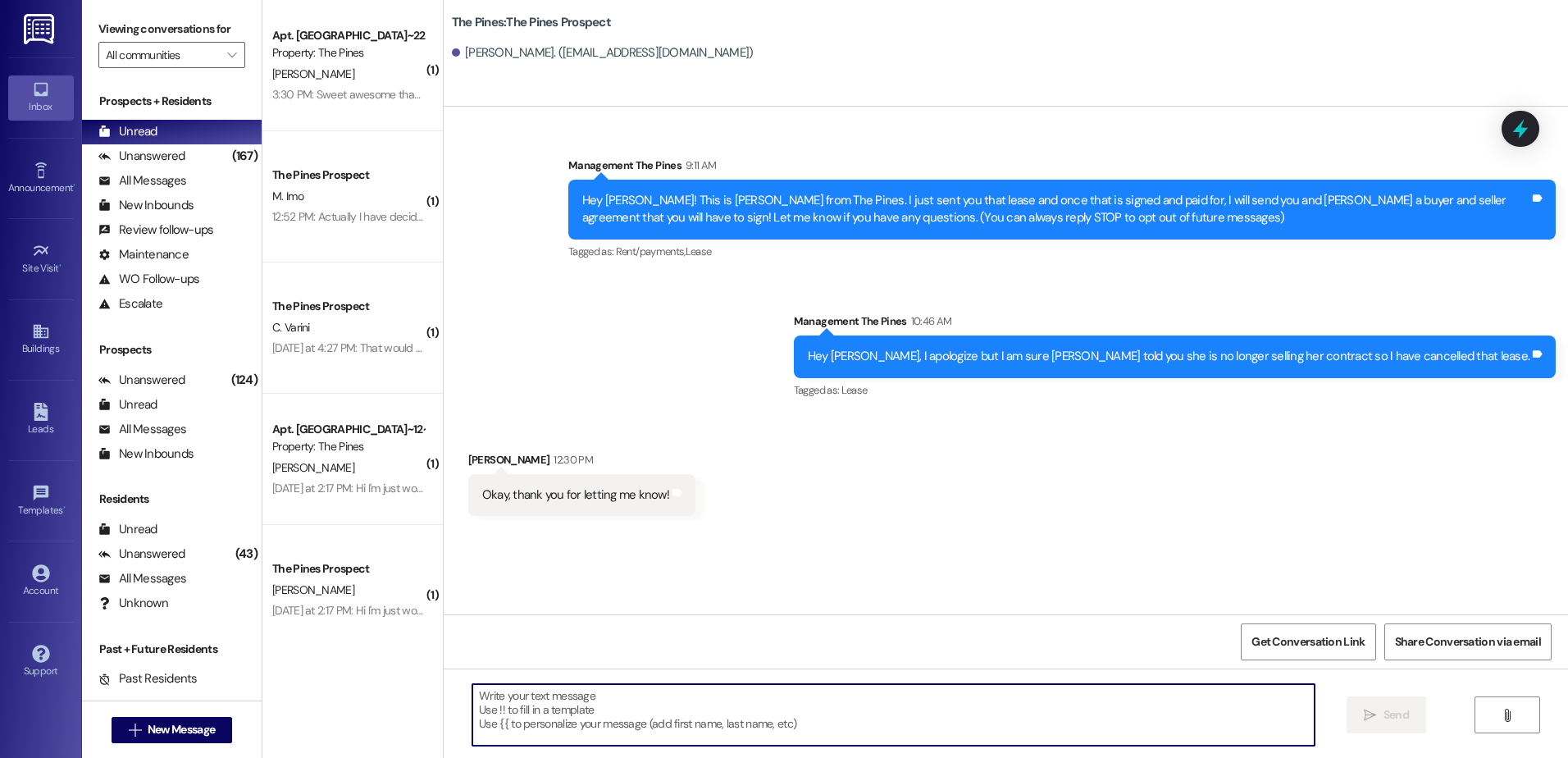
click at [557, 731] on textarea at bounding box center [893, 714] width 842 height 62
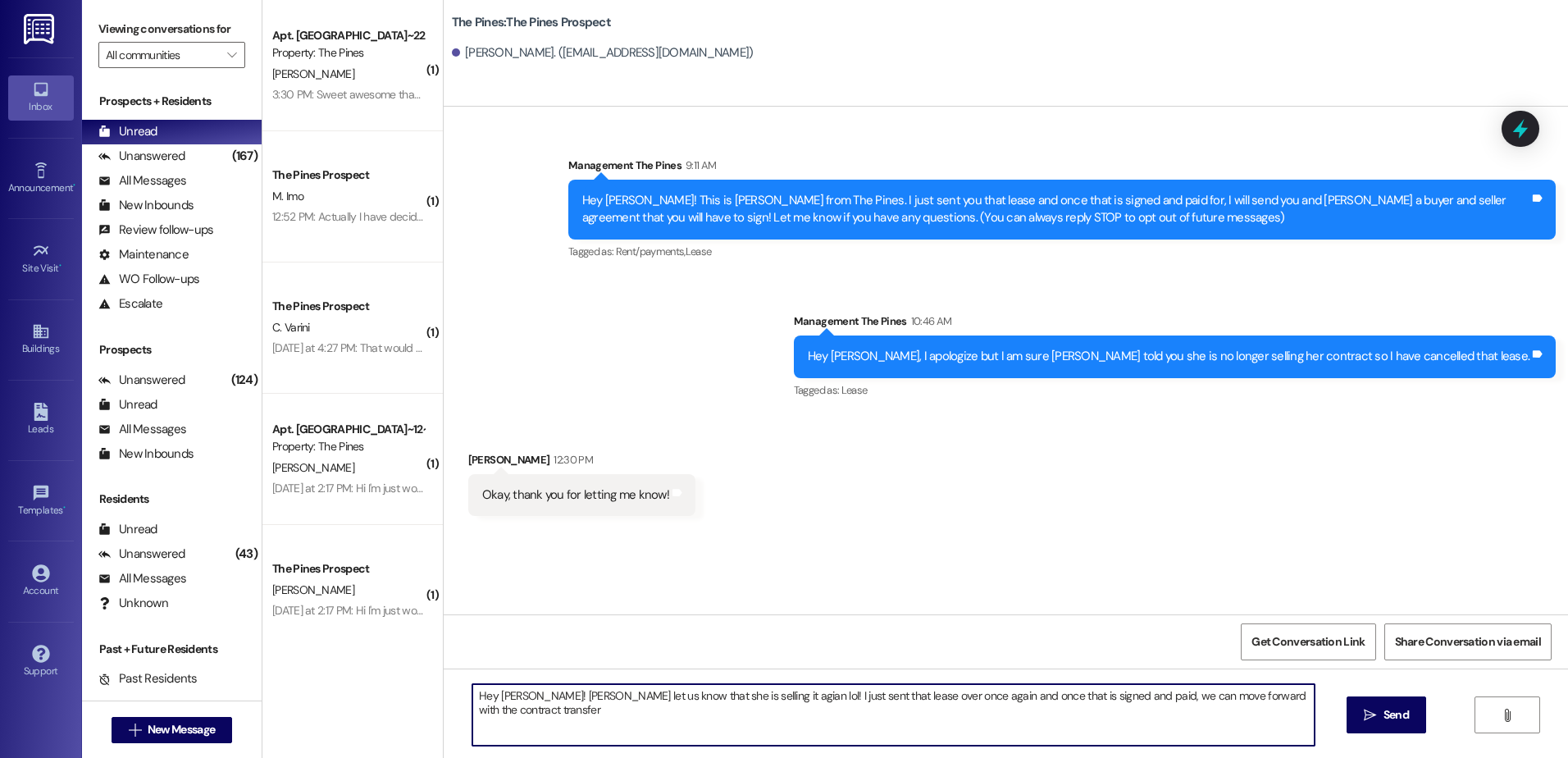
type textarea "Hey [PERSON_NAME]! [PERSON_NAME] let us know that she is selling it agian lol! …"
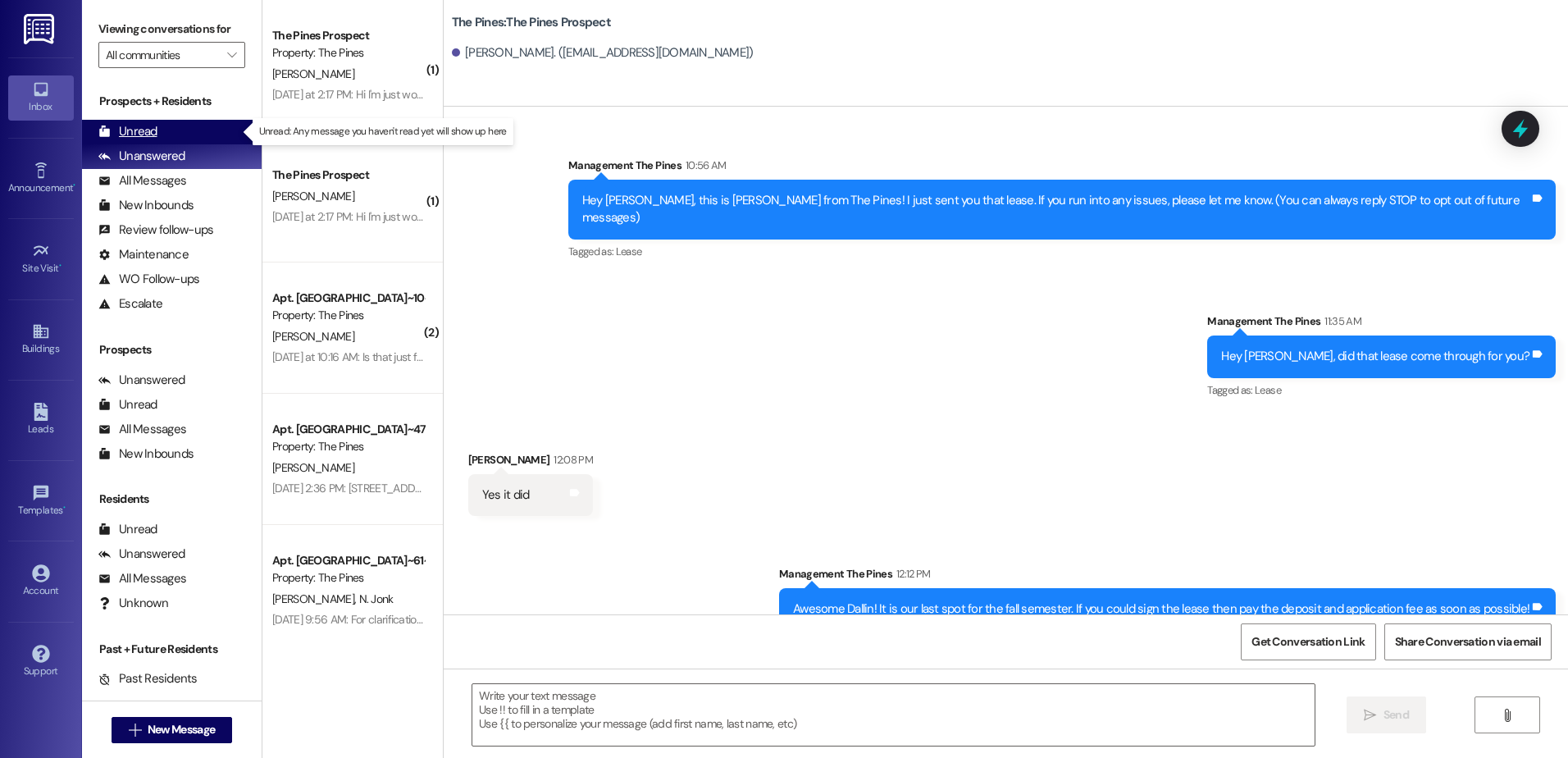
click at [149, 125] on div "Unread" at bounding box center [128, 131] width 59 height 17
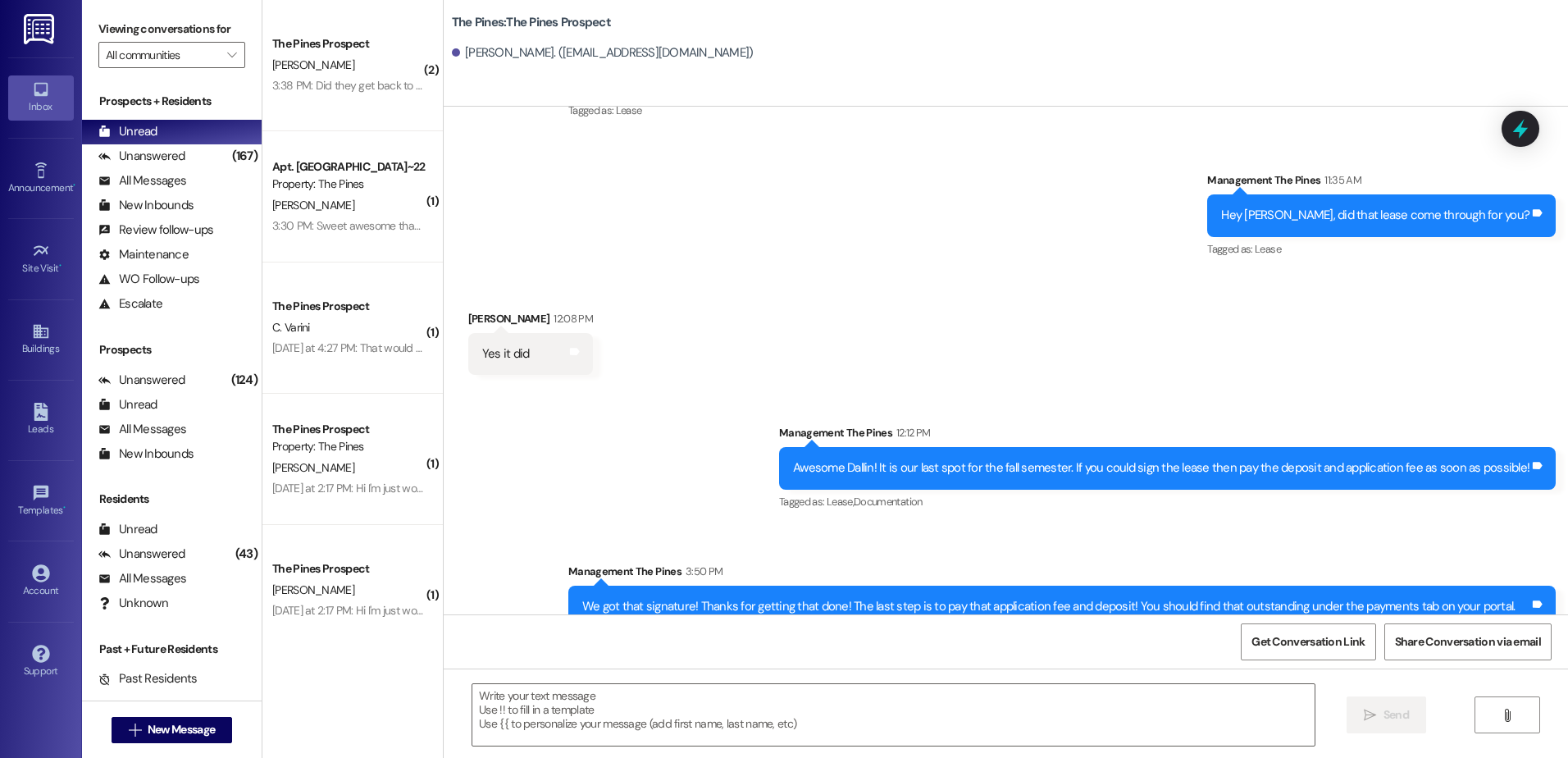
scroll to position [305, 0]
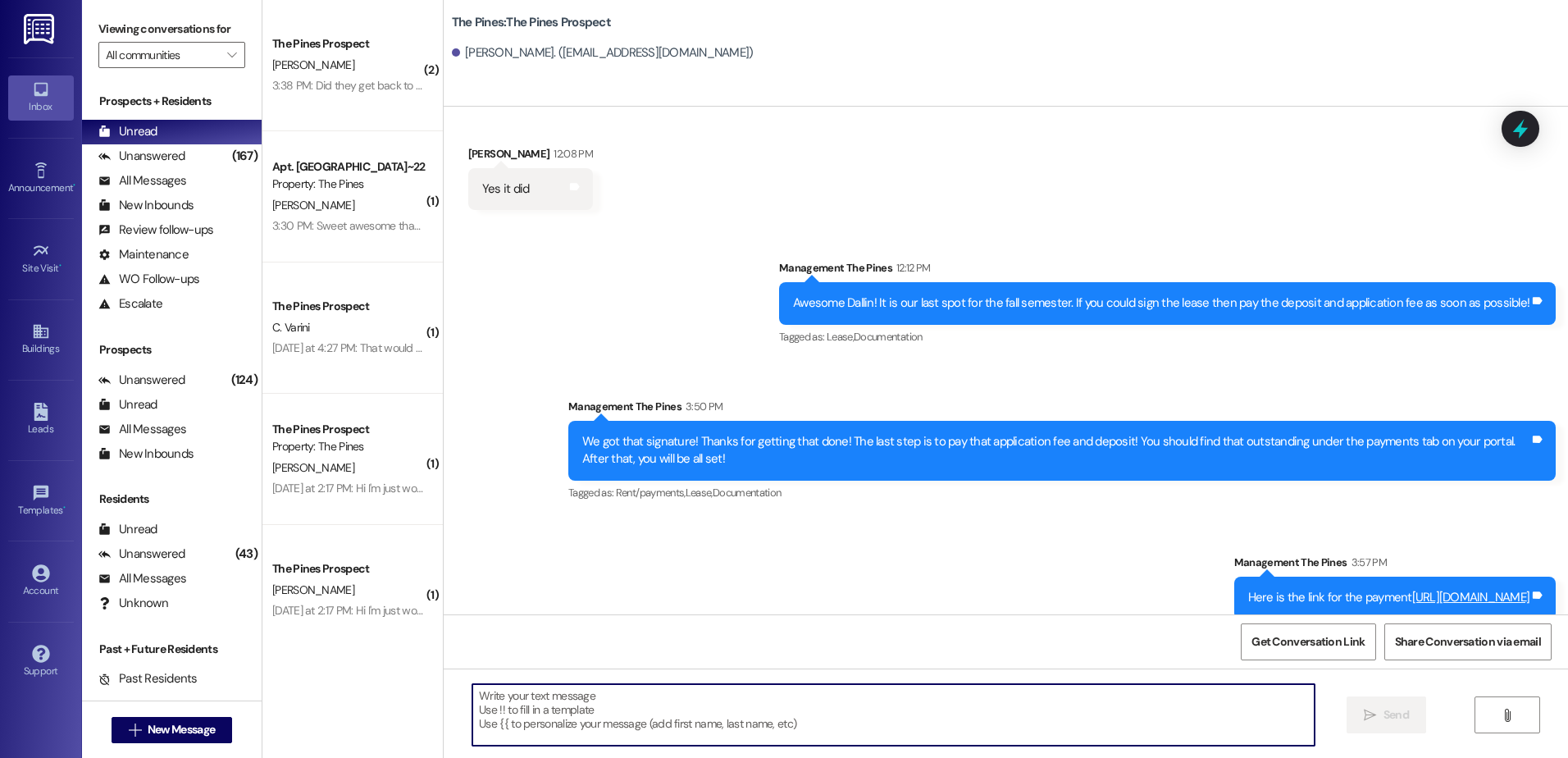
click at [589, 708] on textarea at bounding box center [893, 714] width 842 height 62
click at [473, 694] on textarea "[PHONE_NUMBER]" at bounding box center [893, 714] width 842 height 62
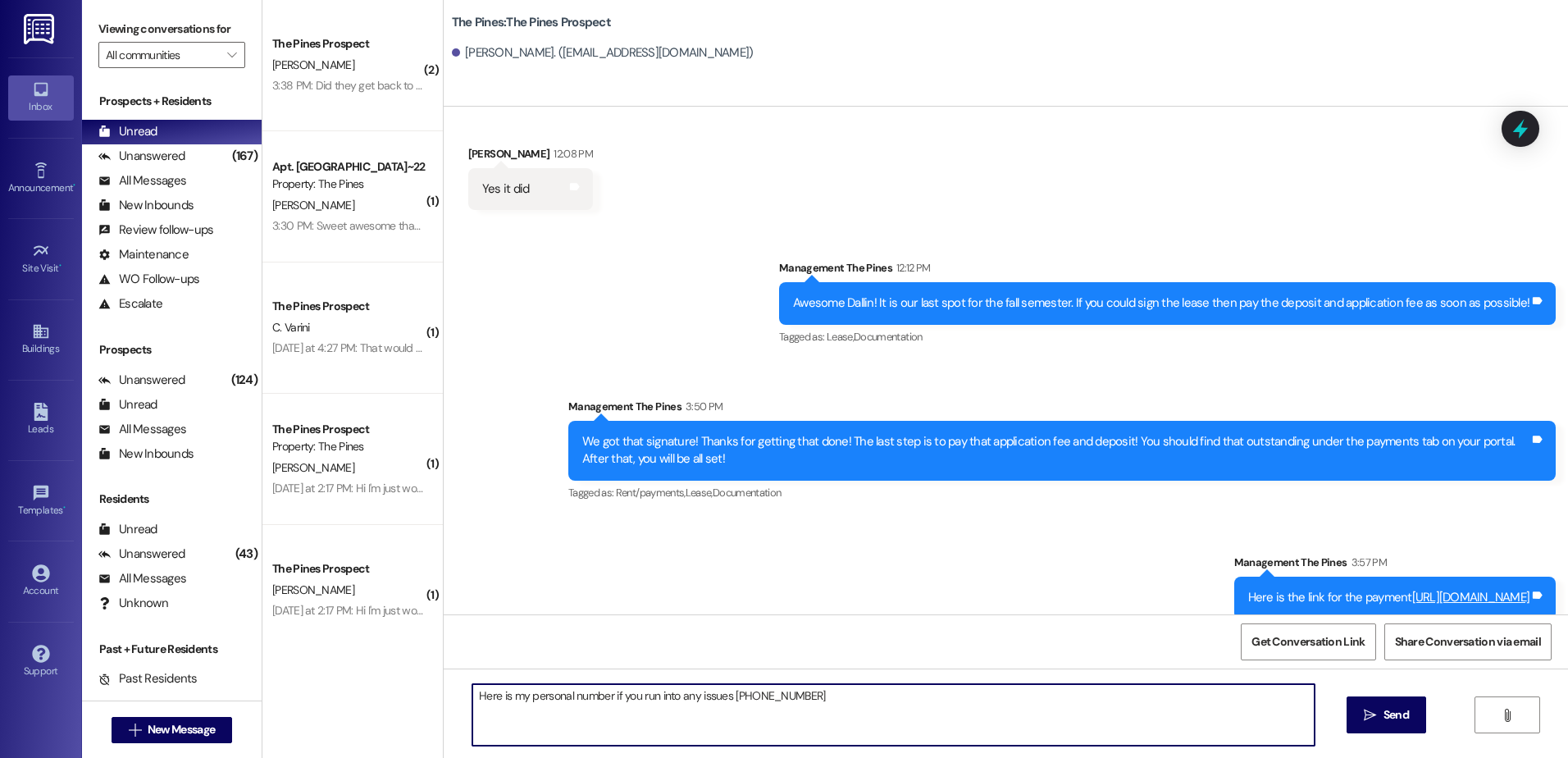
click at [957, 700] on textarea "Here is my personal number if you run into any issues 480-662-2369" at bounding box center [893, 714] width 842 height 62
click at [826, 700] on textarea "Here is my personal number if you run into any issues 480-662-2369." at bounding box center [893, 714] width 842 height 62
type textarea "Here is my personal number if you run into any issues 480-662-2369"
click at [1348, 712] on button " Send" at bounding box center [1386, 714] width 79 height 37
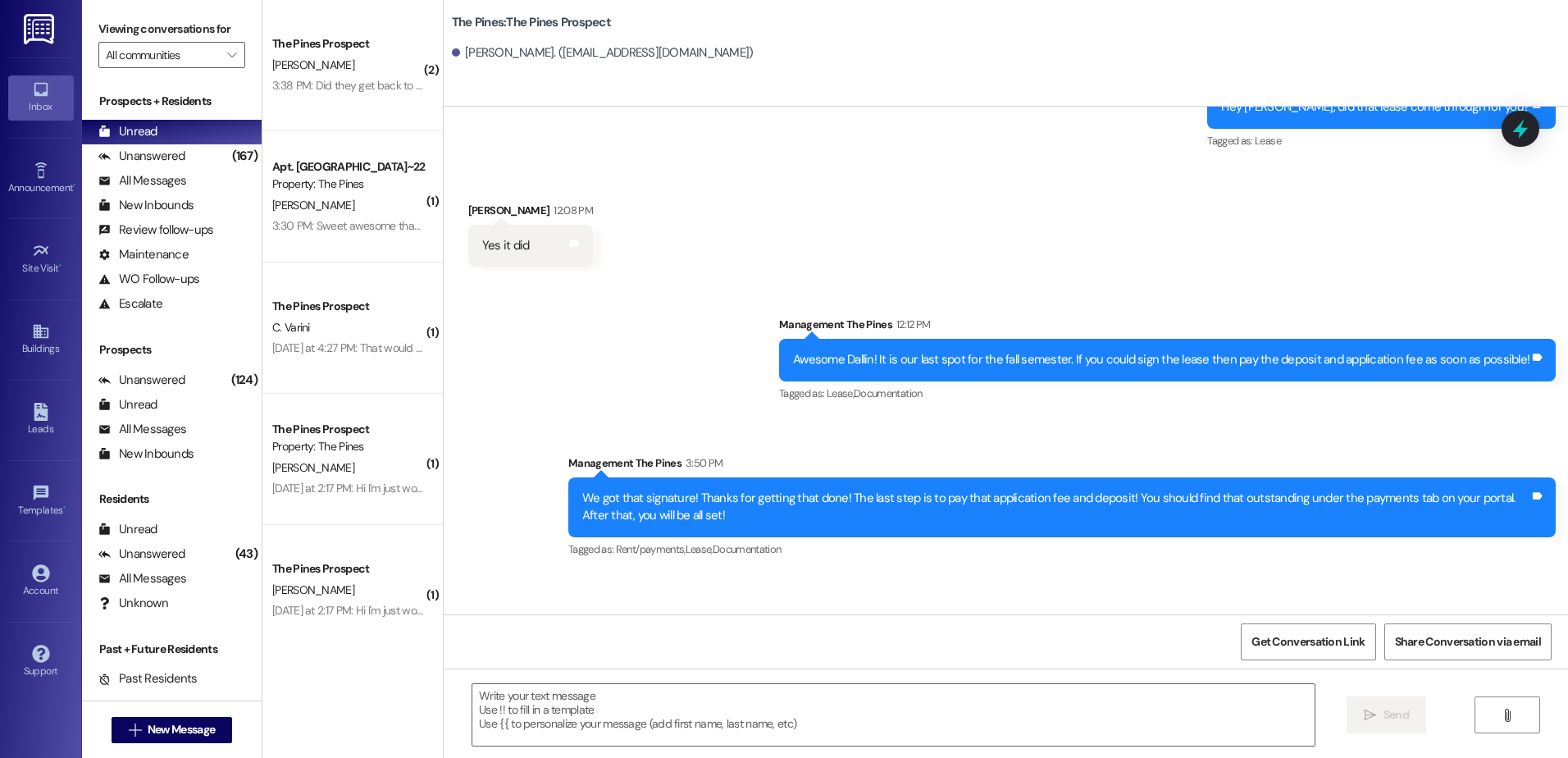
scroll to position [420, 0]
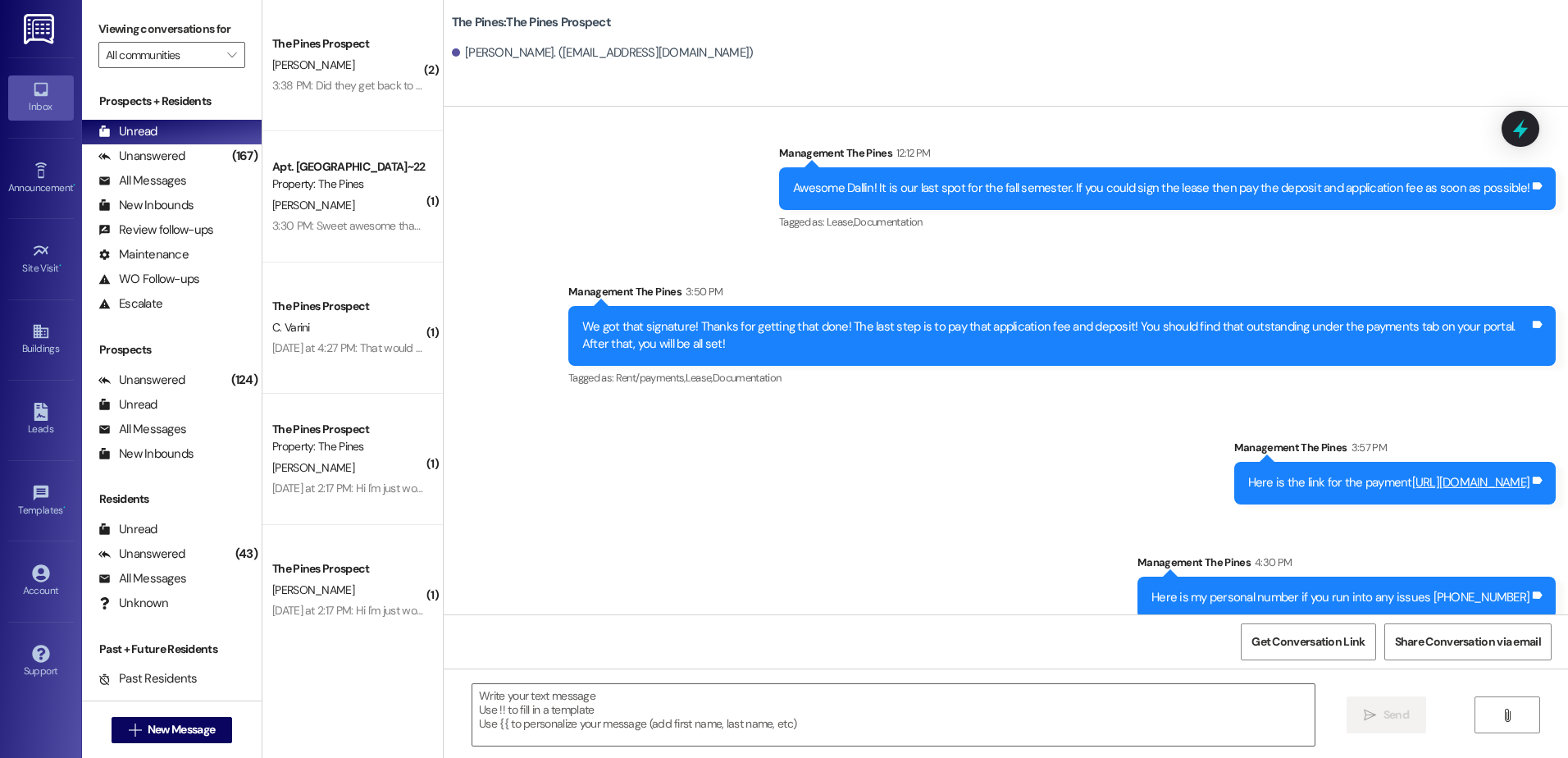
click at [838, 14] on div "The Pines: The Pines Prospect dallin smith. (dallinwsmith@gmail.com)" at bounding box center [1010, 37] width 1116 height 65
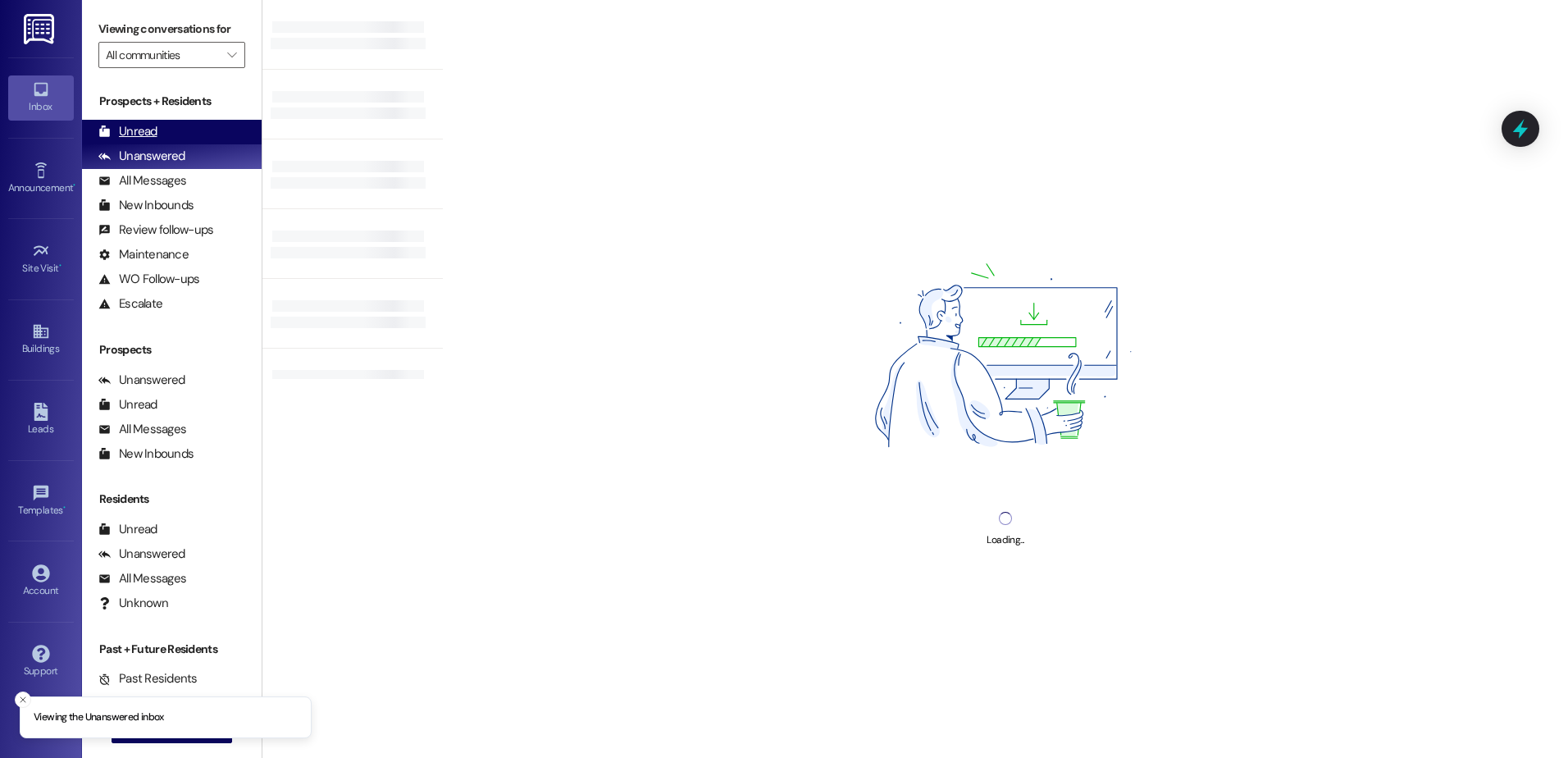
click at [168, 120] on div "Unread (0)" at bounding box center [172, 132] width 179 height 24
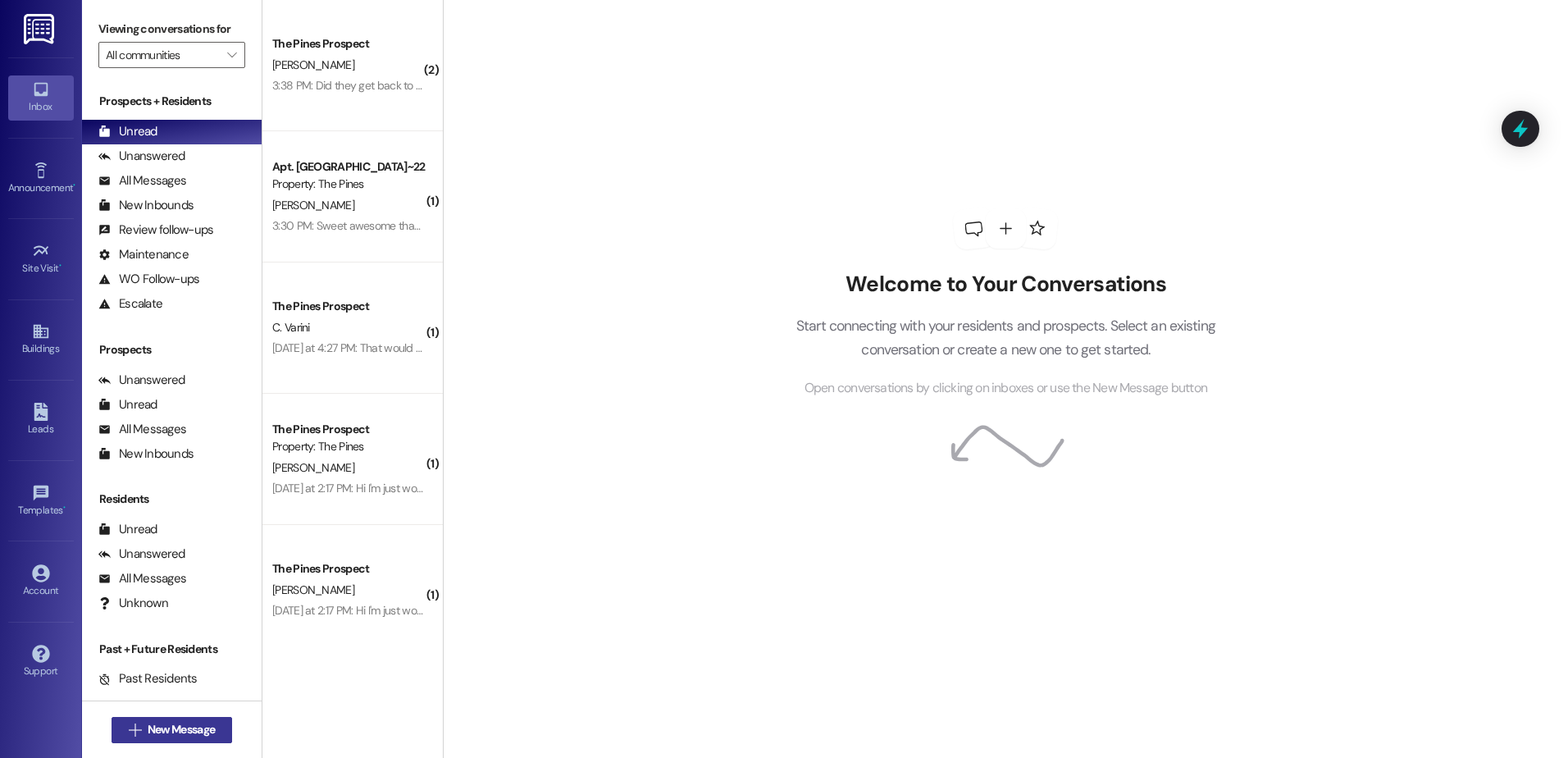
click at [154, 730] on span "New Message" at bounding box center [181, 729] width 67 height 17
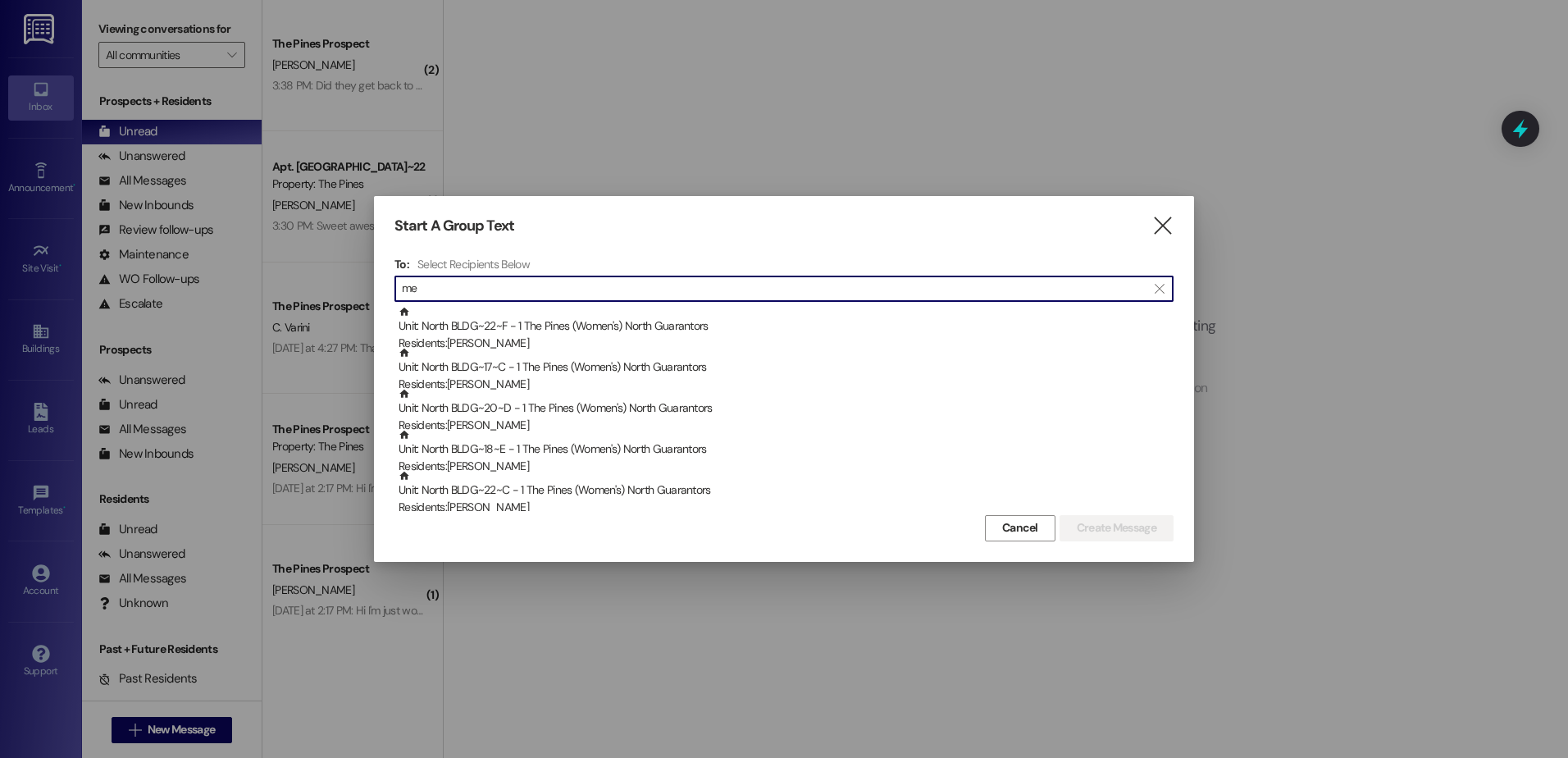
type input "m"
click at [1161, 220] on icon "" at bounding box center [1162, 226] width 22 height 17
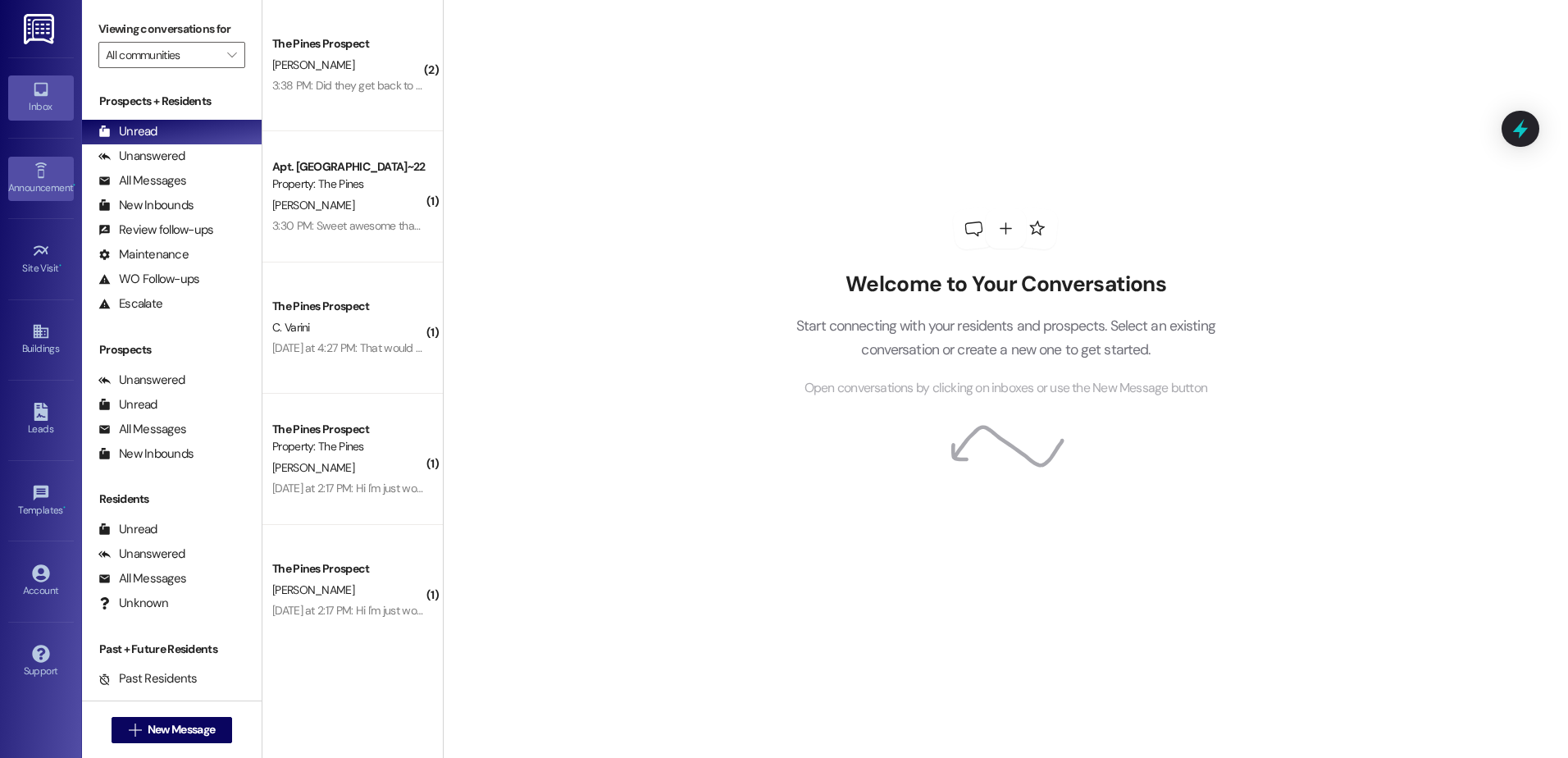
click at [37, 177] on icon at bounding box center [41, 171] width 18 height 18
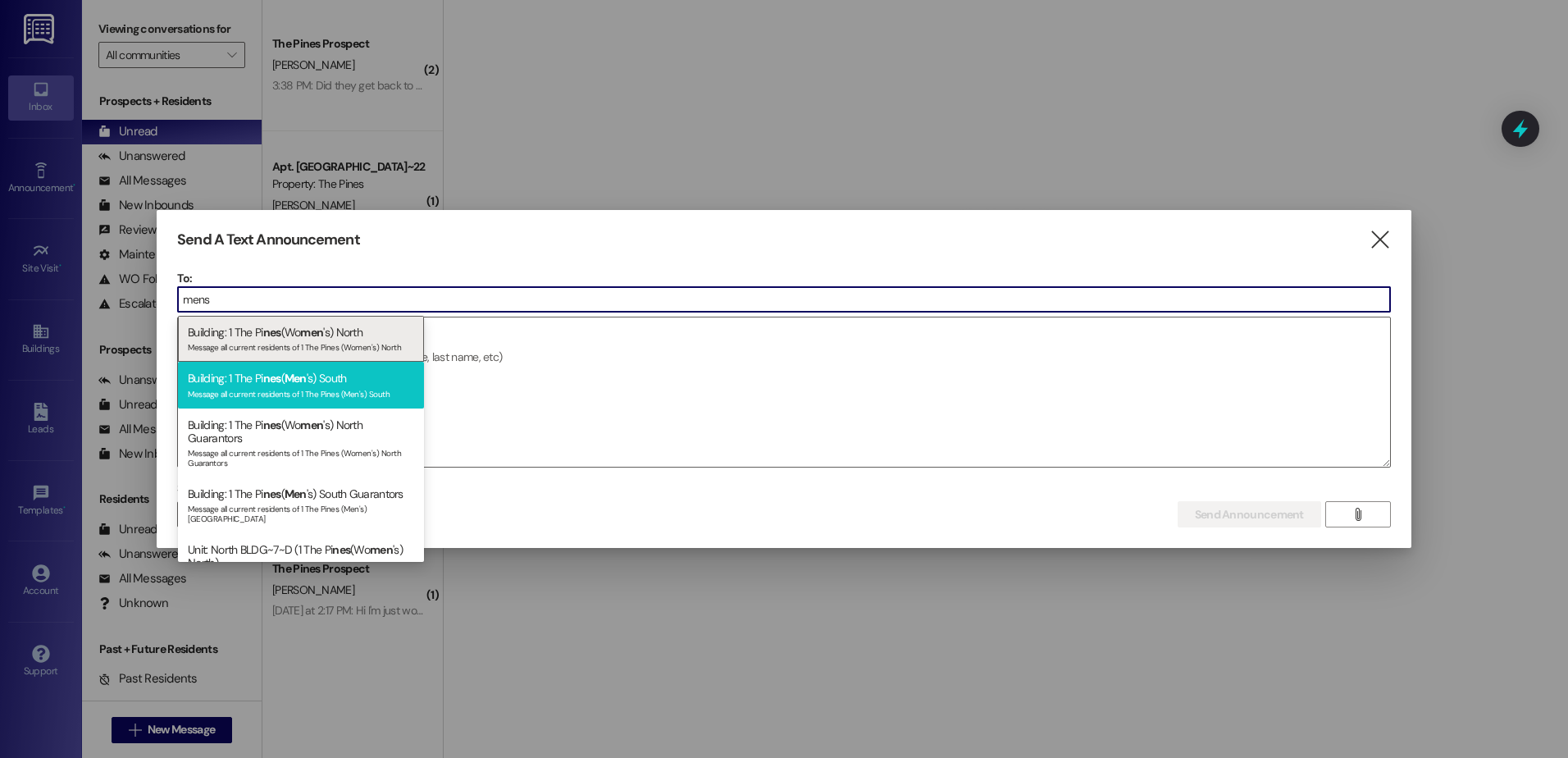
type input "mens"
click at [297, 387] on div "Message all current residents of 1 The Pines (Men's) South" at bounding box center [301, 392] width 226 height 14
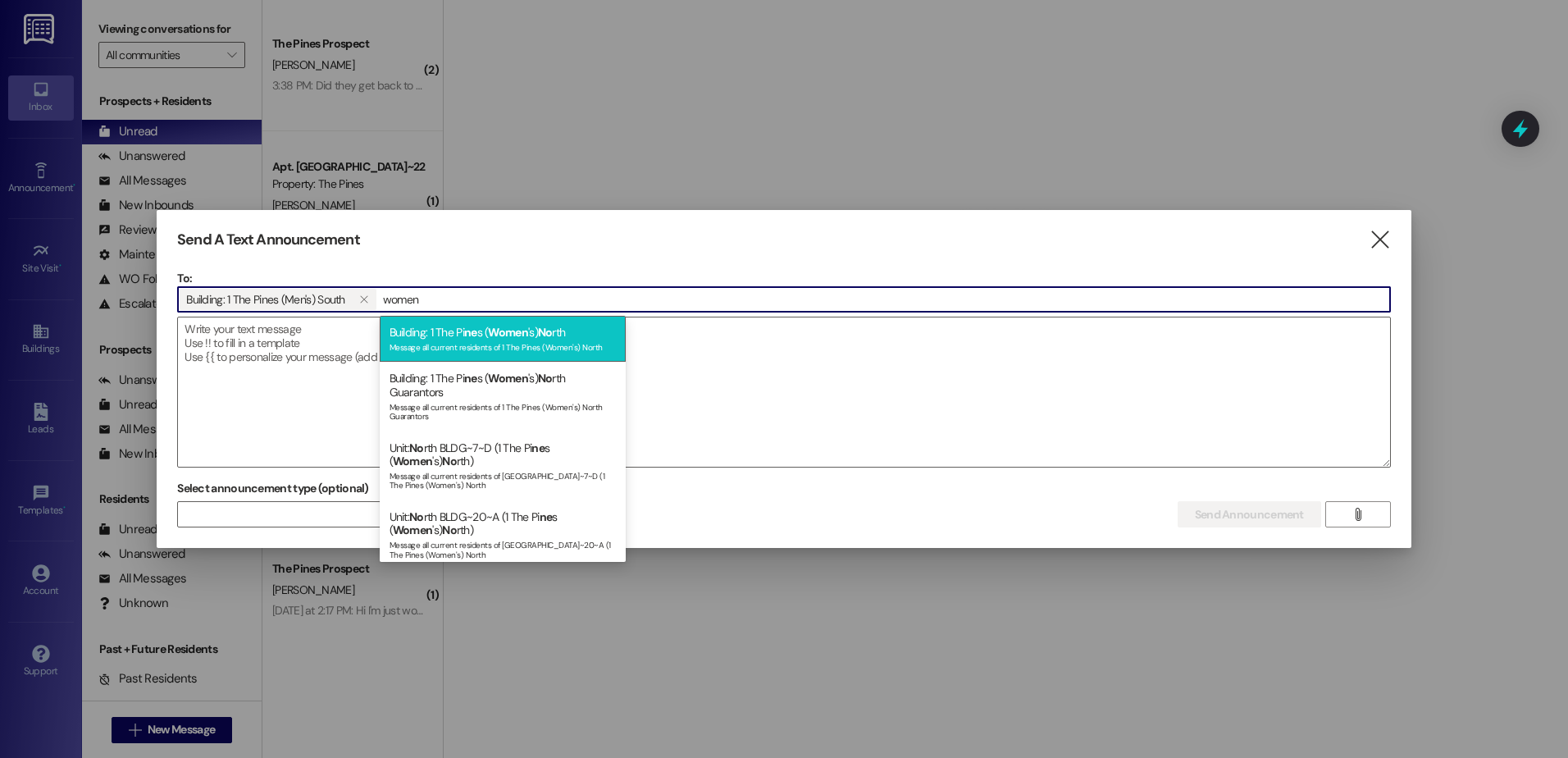
type input "women"
click at [501, 349] on div "Message all current residents of 1 The Pines (Women's) North" at bounding box center [503, 345] width 226 height 14
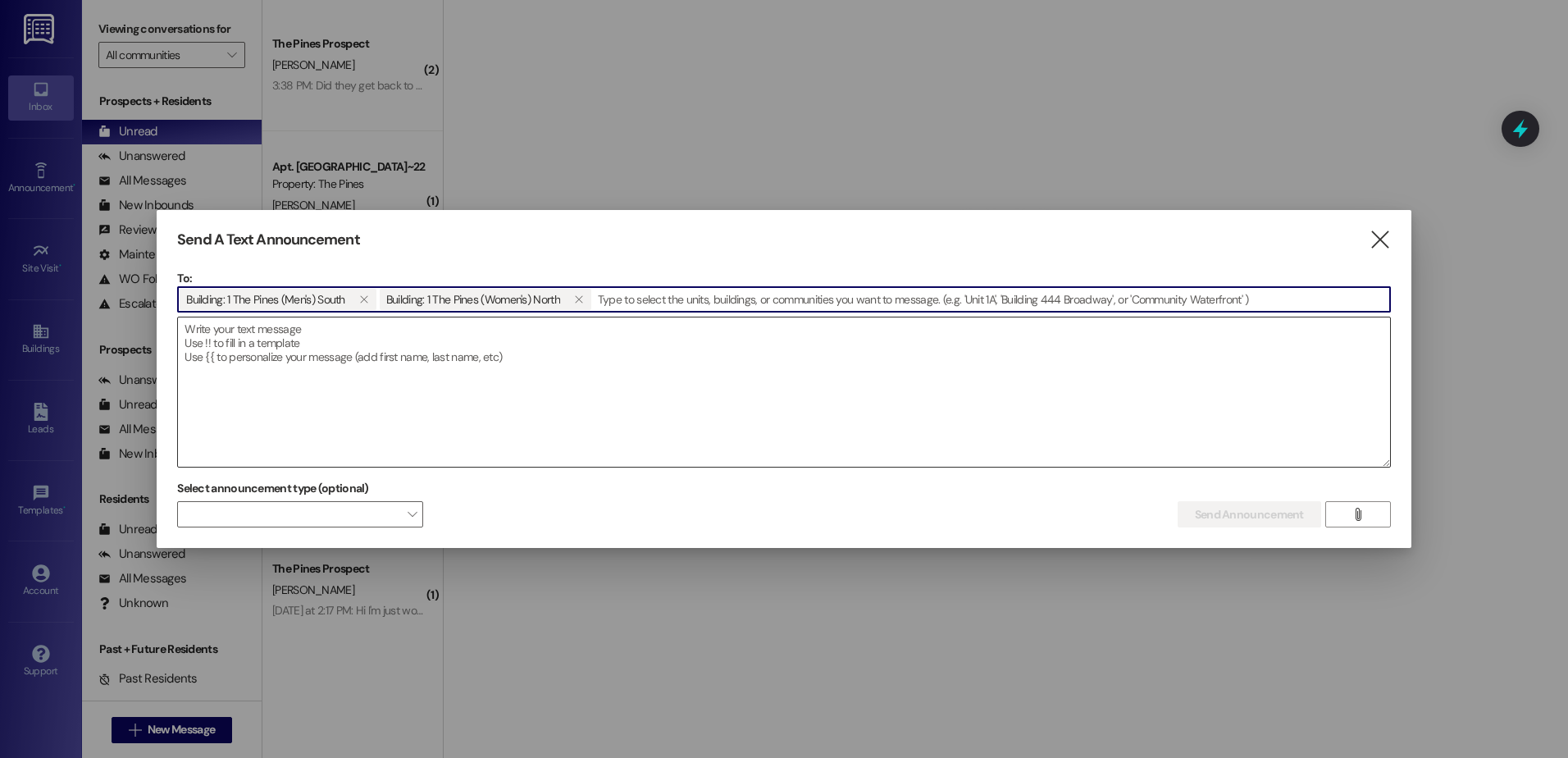
click at [372, 346] on textarea at bounding box center [784, 392] width 1213 height 149
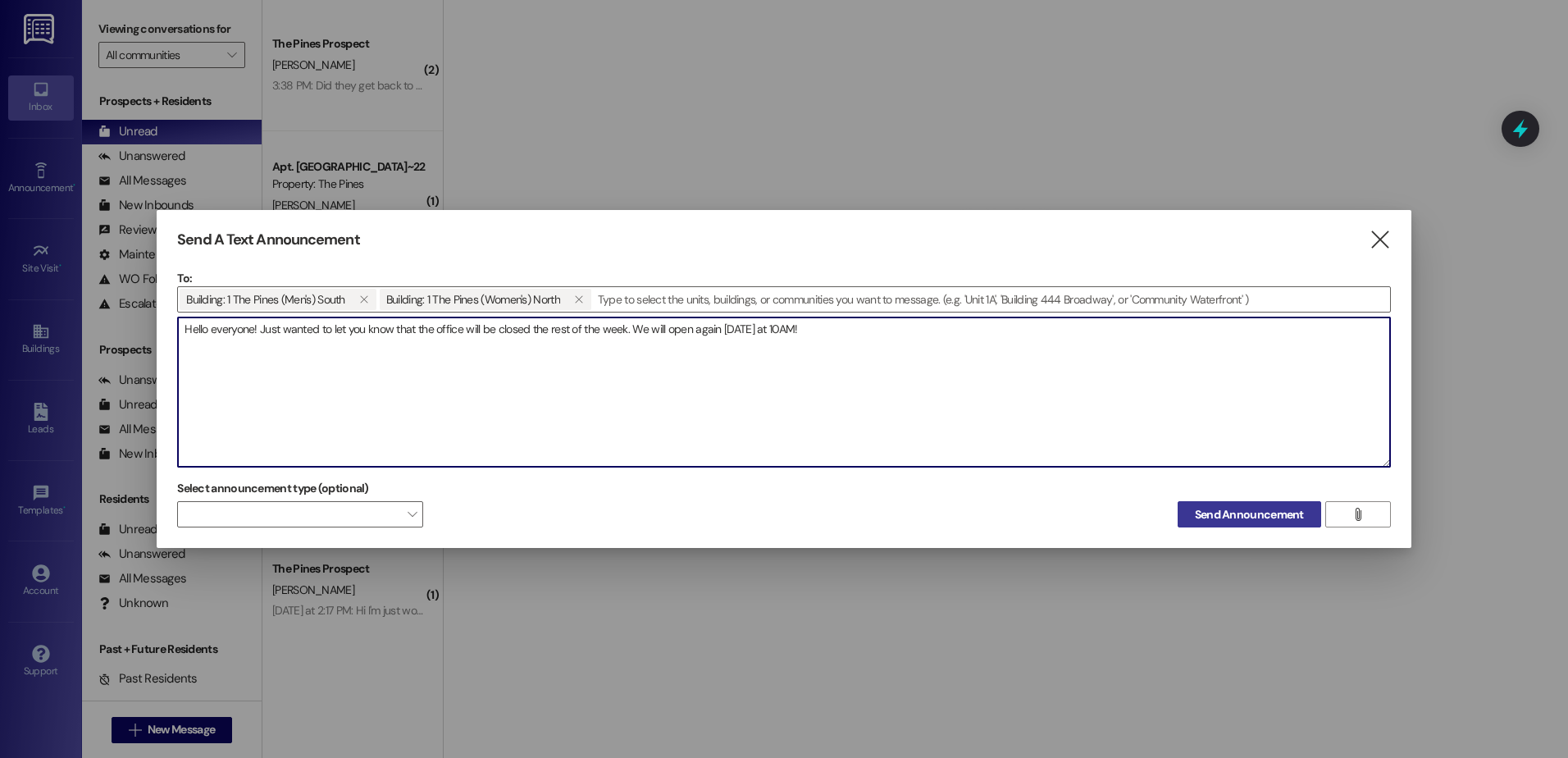
type textarea "Hello everyone! Just wanted to let you know that the office will be closed the …"
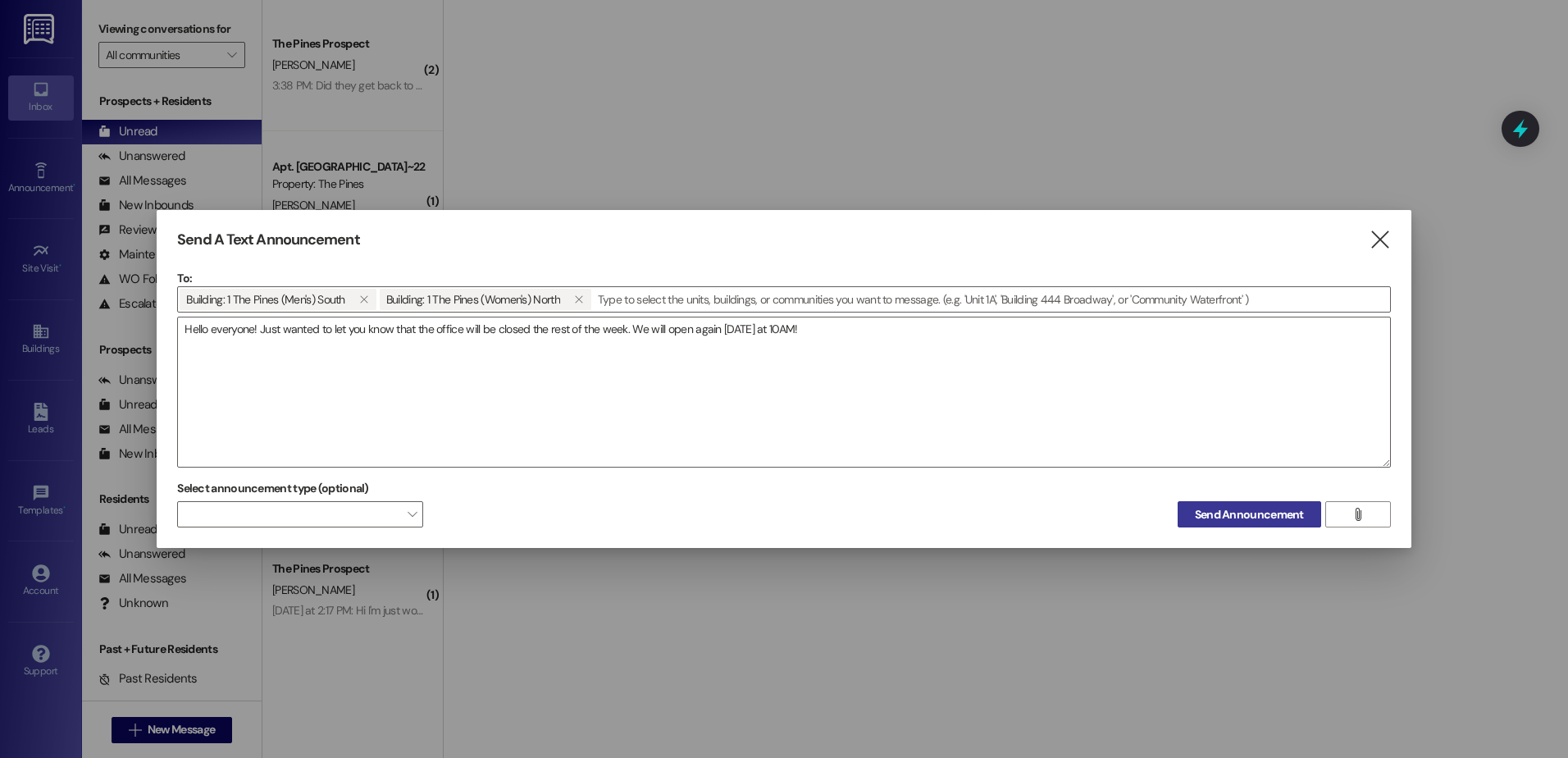
click at [1214, 508] on span "Send Announcement" at bounding box center [1249, 514] width 109 height 17
